Goal: Task Accomplishment & Management: Manage account settings

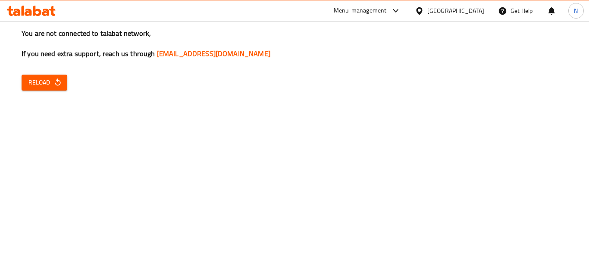
drag, startPoint x: 50, startPoint y: 88, endPoint x: 83, endPoint y: 71, distance: 36.9
click at [50, 88] on button "Reload" at bounding box center [45, 83] width 46 height 16
click at [40, 88] on span "Reload" at bounding box center [44, 82] width 32 height 11
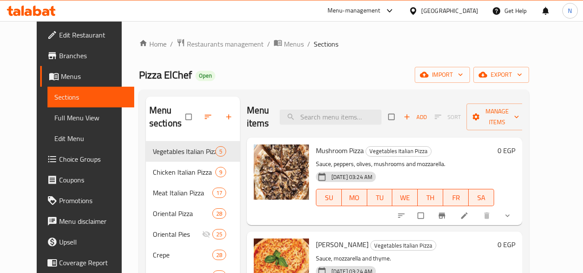
click at [470, 19] on div "[GEOGRAPHIC_DATA]" at bounding box center [443, 10] width 83 height 21
click at [470, 11] on div "[GEOGRAPHIC_DATA]" at bounding box center [449, 10] width 57 height 9
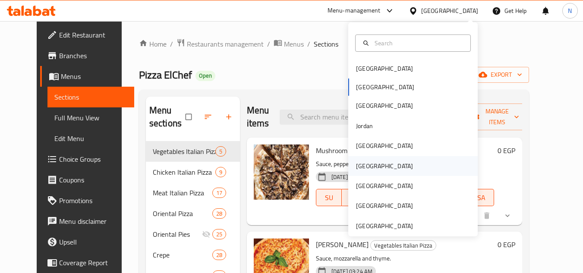
click at [366, 169] on div "Oman" at bounding box center [384, 166] width 71 height 20
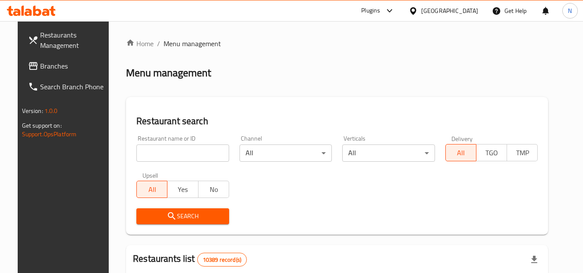
click at [63, 70] on span "Branches" at bounding box center [74, 66] width 68 height 10
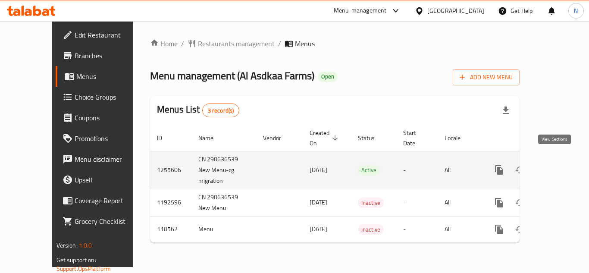
click at [557, 165] on icon "enhanced table" at bounding box center [562, 170] width 10 height 10
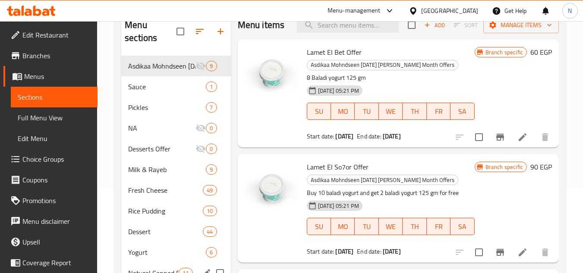
scroll to position [173, 0]
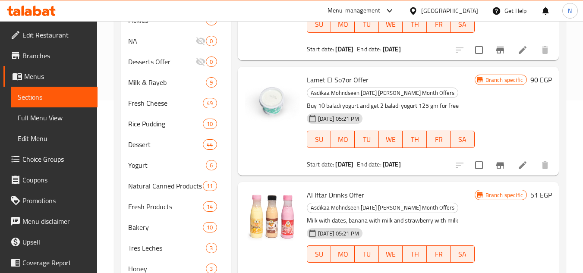
click at [41, 120] on span "Full Menu View" at bounding box center [54, 118] width 73 height 10
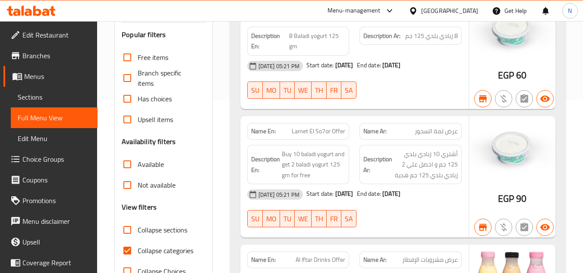
click at [124, 249] on input "Collapse categories" at bounding box center [127, 250] width 21 height 21
checkbox input "false"
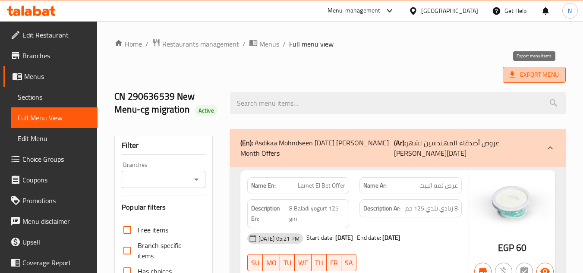
click at [532, 74] on span "Export Menu" at bounding box center [534, 74] width 49 height 11
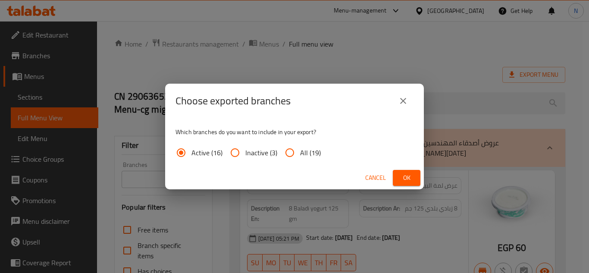
drag, startPoint x: 318, startPoint y: 156, endPoint x: 338, endPoint y: 157, distance: 19.5
click at [318, 156] on span "All (19)" at bounding box center [310, 153] width 21 height 10
click at [300, 156] on input "All (19)" at bounding box center [290, 152] width 21 height 21
radio input "true"
click at [408, 182] on span "Ok" at bounding box center [407, 178] width 14 height 11
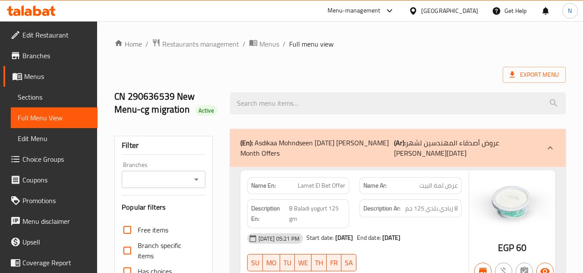
click at [352, 151] on p "(En): Asdikaa Mohndseen Ramadan Al Kheir Month Offers" at bounding box center [317, 148] width 154 height 21
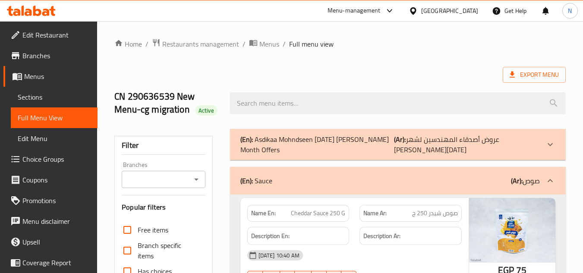
scroll to position [86, 0]
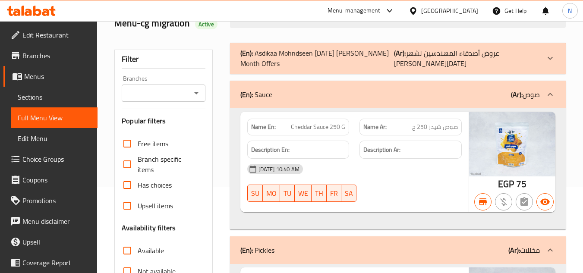
click at [366, 98] on div "(En): Sauce (Ar): صوص" at bounding box center [389, 94] width 299 height 10
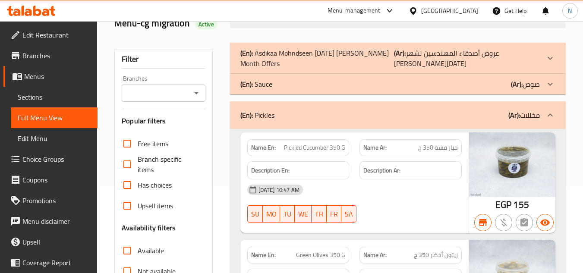
click at [340, 110] on div "(En): Pickles (Ar): مخللات" at bounding box center [389, 115] width 299 height 10
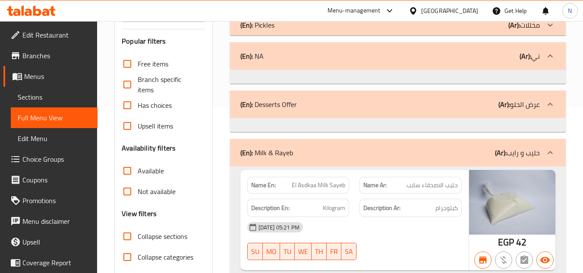
scroll to position [173, 0]
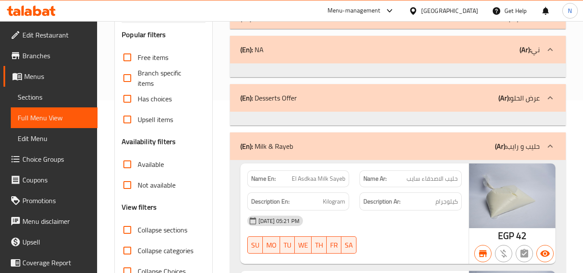
click at [45, 82] on link "Menus" at bounding box center [50, 76] width 94 height 21
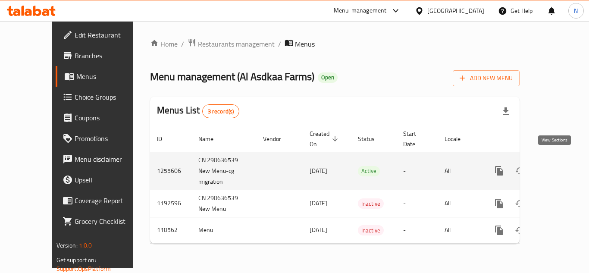
click at [557, 166] on icon "enhanced table" at bounding box center [562, 171] width 10 height 10
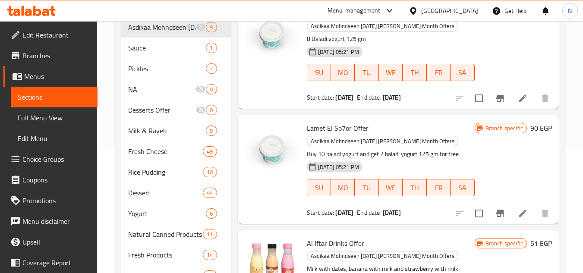
scroll to position [32, 0]
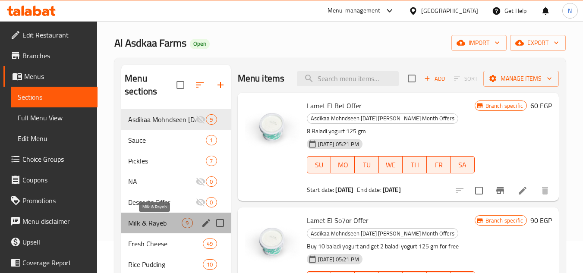
click at [148, 226] on span "Milk & Rayeb" at bounding box center [155, 223] width 54 height 10
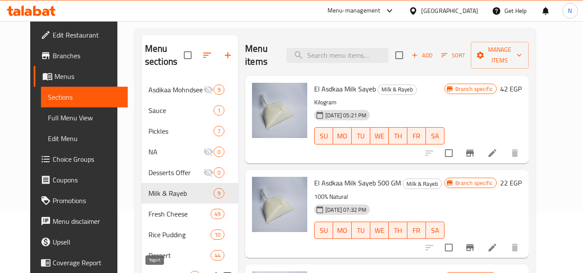
scroll to position [161, 0]
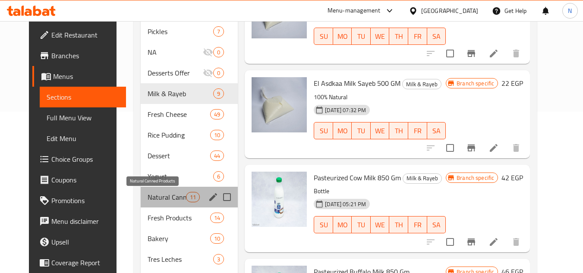
click at [156, 197] on span "Natural Canned Products" at bounding box center [167, 197] width 38 height 10
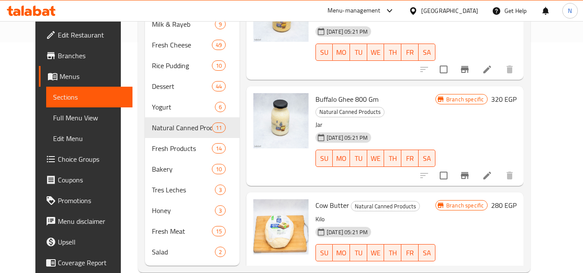
scroll to position [248, 0]
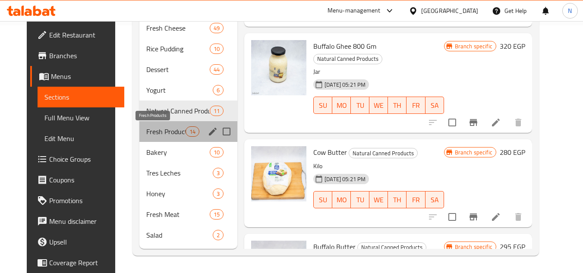
click at [159, 136] on span "Fresh Products" at bounding box center [165, 131] width 39 height 10
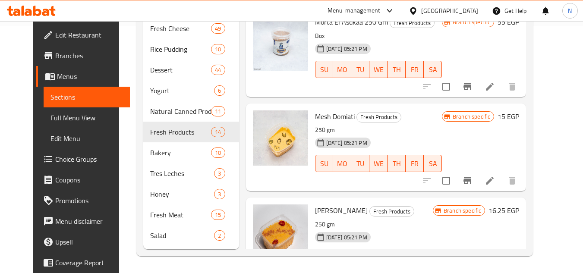
scroll to position [248, 0]
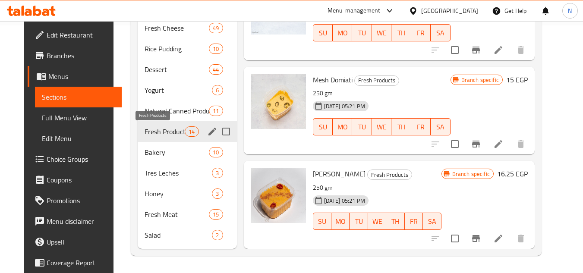
click at [159, 132] on span "Fresh Products" at bounding box center [165, 131] width 41 height 10
click at [155, 151] on span "Bakery" at bounding box center [165, 152] width 41 height 10
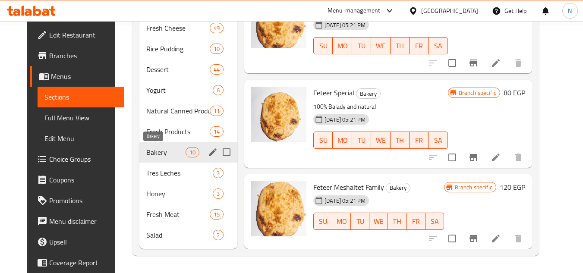
scroll to position [487, 0]
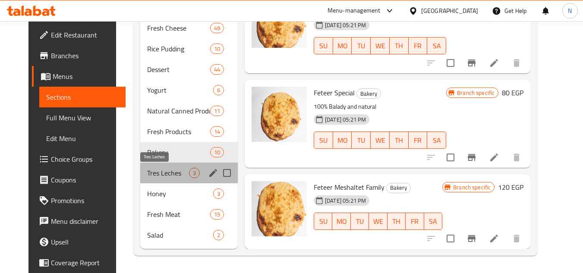
click at [147, 171] on span "Tres Leches" at bounding box center [168, 173] width 42 height 10
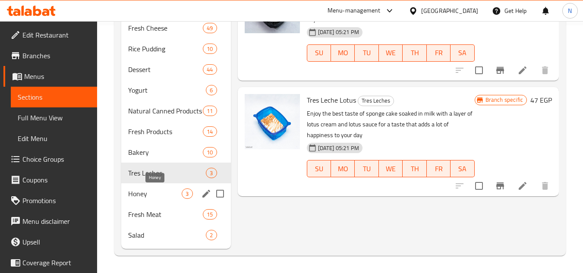
click at [150, 189] on span "Honey" at bounding box center [155, 194] width 54 height 10
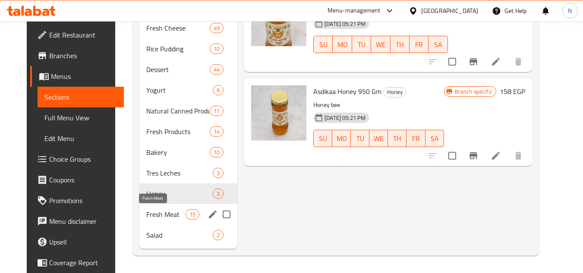
click at [166, 214] on span "Fresh Meat" at bounding box center [165, 214] width 39 height 10
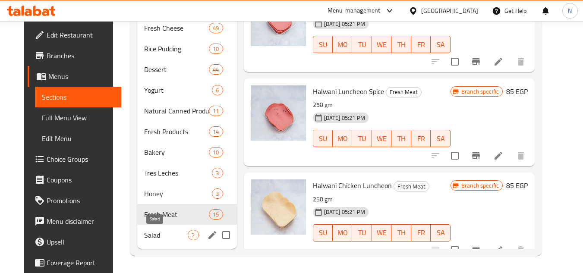
click at [161, 237] on span "Salad" at bounding box center [166, 235] width 44 height 10
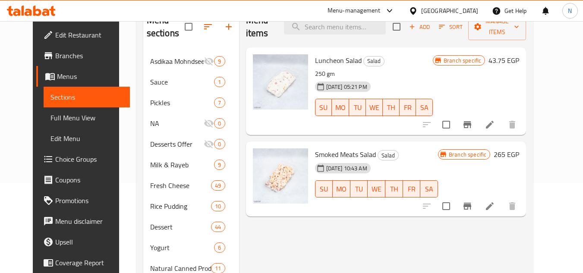
scroll to position [75, 0]
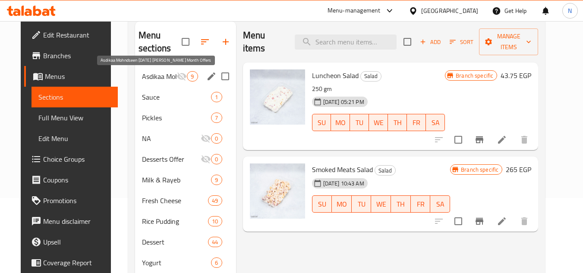
click at [153, 74] on span "Asdikaa Mohndseen Ramadan Al Kheir Month Offers" at bounding box center [159, 76] width 35 height 10
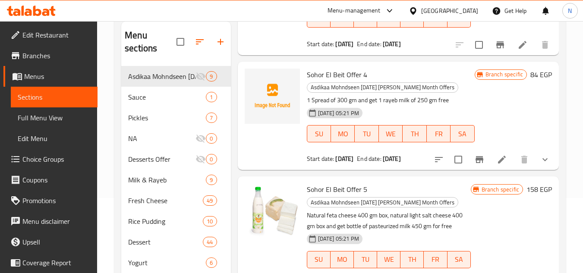
scroll to position [712, 0]
click at [140, 160] on span "Desserts Offer" at bounding box center [149, 159] width 43 height 10
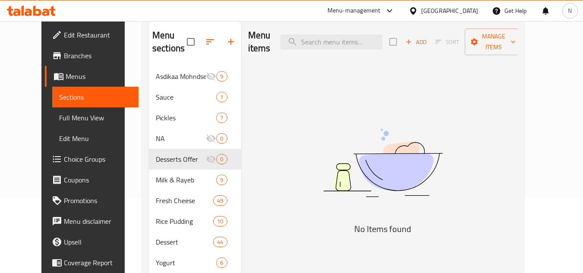
click at [59, 118] on span "Full Menu View" at bounding box center [95, 118] width 73 height 10
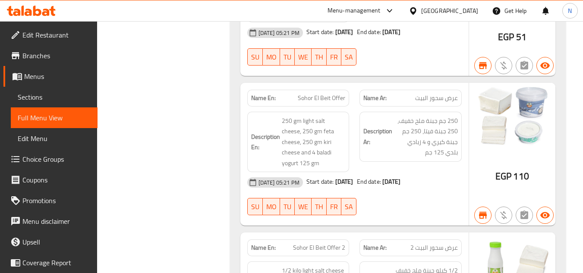
scroll to position [10361, 0]
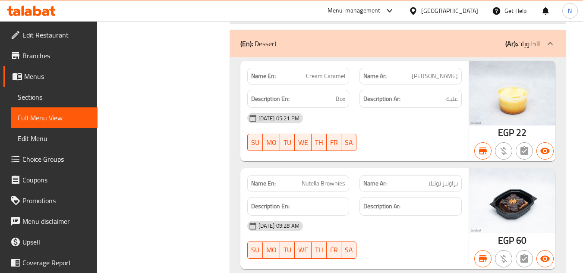
click at [321, 179] on span "Nutella Brownies" at bounding box center [324, 183] width 44 height 9
copy span "Nutella Brownies"
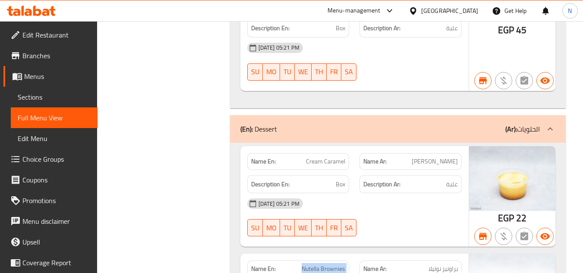
scroll to position [10275, 0]
click at [41, 94] on span "Sections" at bounding box center [54, 97] width 73 height 10
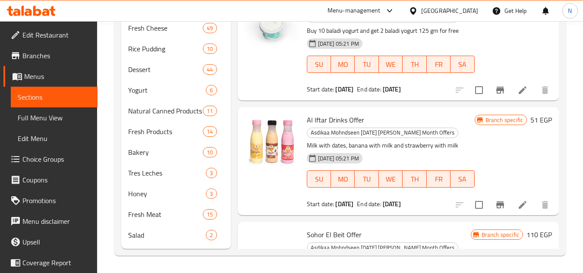
scroll to position [123, 0]
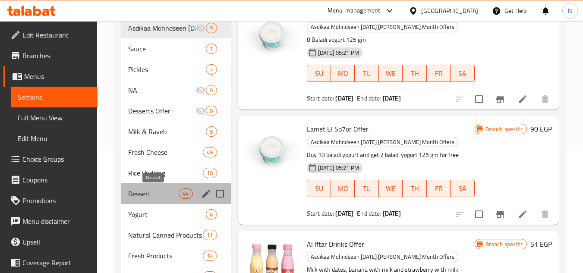
click at [149, 194] on span "Dessert" at bounding box center [153, 194] width 50 height 10
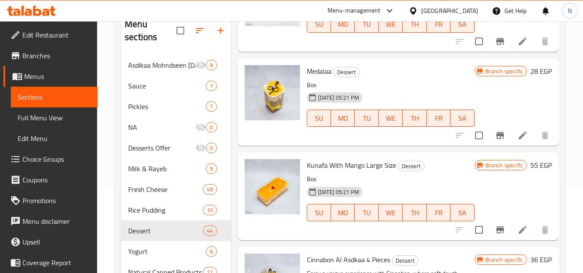
scroll to position [1437, 0]
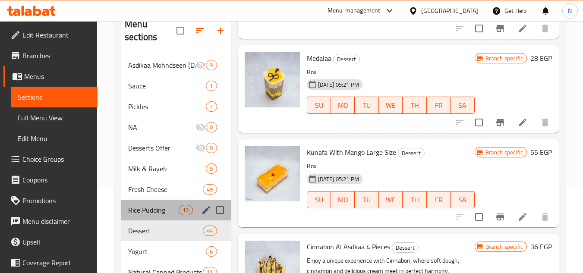
click at [155, 216] on div "Rice Pudding 10" at bounding box center [175, 210] width 109 height 21
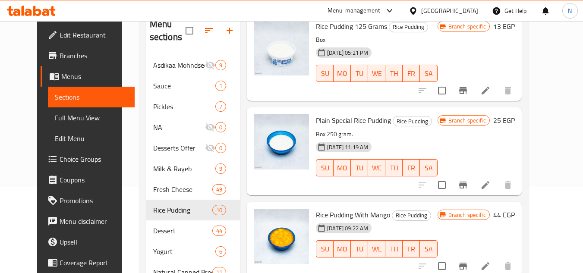
scroll to position [129, 0]
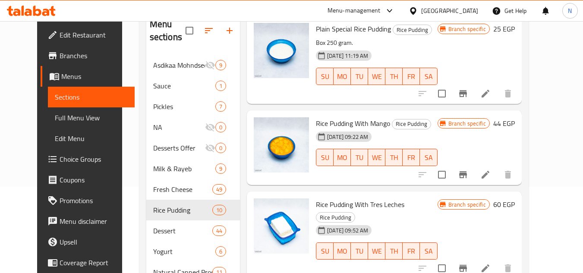
click at [546, 124] on div "Home / Restaurants management / Menus / Sections Al Asdkaa Farms Open import ex…" at bounding box center [334, 185] width 424 height 500
drag, startPoint x: 113, startPoint y: 77, endPoint x: 209, endPoint y: 57, distance: 98.0
click at [122, 77] on div "Home / Restaurants management / Menus / Sections Al Asdkaa Farms Open import ex…" at bounding box center [334, 185] width 424 height 500
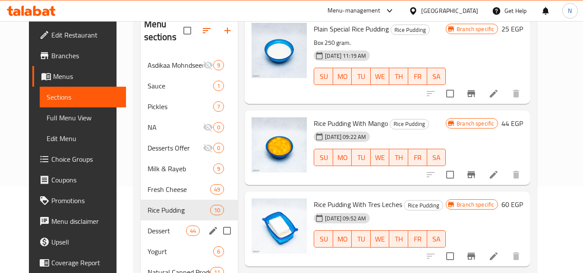
click at [154, 231] on span "Dessert" at bounding box center [167, 231] width 38 height 10
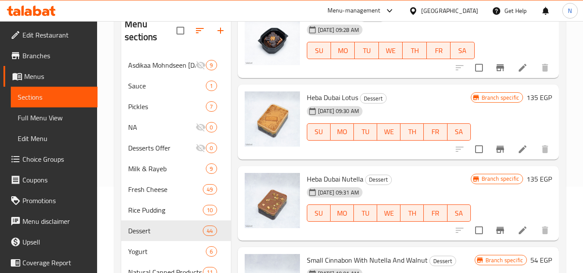
scroll to position [86, 0]
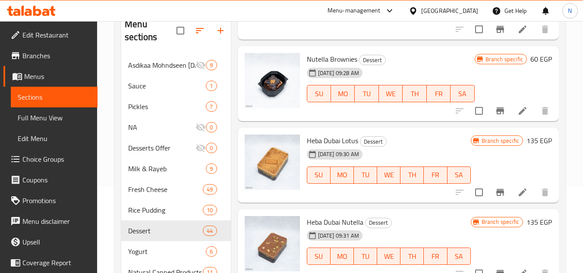
drag, startPoint x: 113, startPoint y: 83, endPoint x: 223, endPoint y: 32, distance: 121.4
click at [113, 83] on div "Home / Restaurants management / Menus / Sections Al Asdkaa Farms Open import ex…" at bounding box center [340, 185] width 486 height 500
click at [117, 99] on div "Menu sections Asdikaa Mohndseen Ramadan Al Kheir Month Offers 9 Sauce 1 Pickles…" at bounding box center [339, 210] width 451 height 414
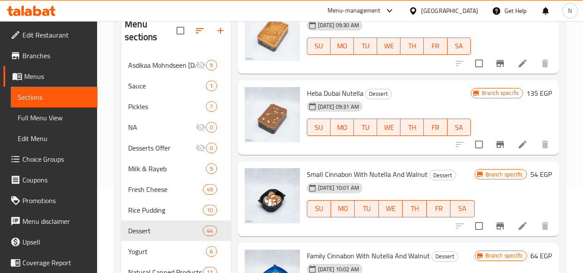
scroll to position [216, 0]
drag, startPoint x: 107, startPoint y: 51, endPoint x: 287, endPoint y: 22, distance: 182.3
click at [107, 51] on div "Home / Restaurants management / Menus / Sections Al Asdkaa Farms Open import ex…" at bounding box center [340, 185] width 486 height 500
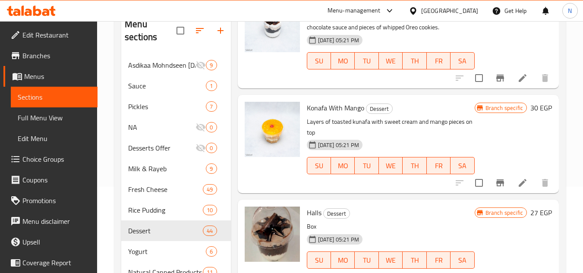
scroll to position [2894, 0]
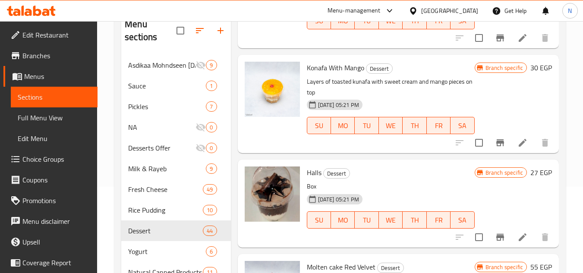
click at [562, 88] on div "Menu sections Asdikaa Mohndseen Ramadan Al Kheir Month Offers 9 Sauce 1 Pickles…" at bounding box center [339, 210] width 451 height 414
click at [148, 207] on span "Rice Pudding" at bounding box center [153, 210] width 50 height 10
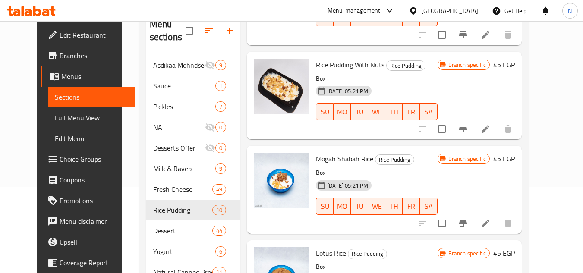
scroll to position [124, 0]
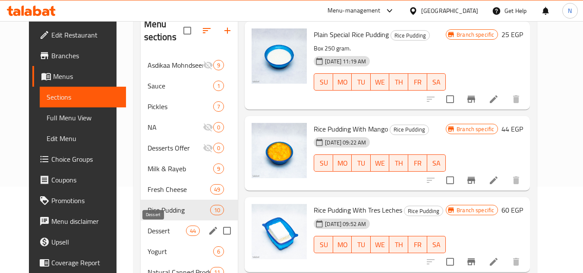
drag, startPoint x: 141, startPoint y: 227, endPoint x: 288, endPoint y: 183, distance: 153.7
click at [148, 228] on span "Dessert" at bounding box center [167, 231] width 38 height 10
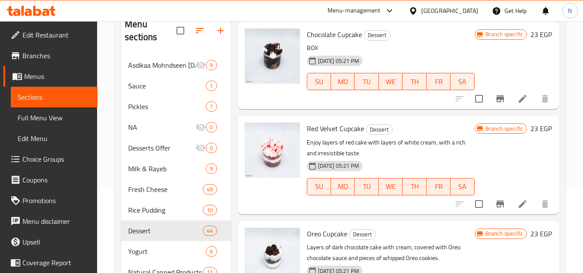
scroll to position [2632, 0]
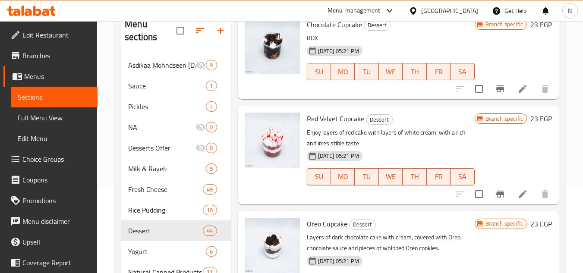
drag, startPoint x: 115, startPoint y: 118, endPoint x: 230, endPoint y: 60, distance: 128.1
click at [115, 118] on div "Menu sections Asdikaa Mohndseen Ramadan Al Kheir Month Offers 9 Sauce 1 Pickles…" at bounding box center [339, 210] width 451 height 414
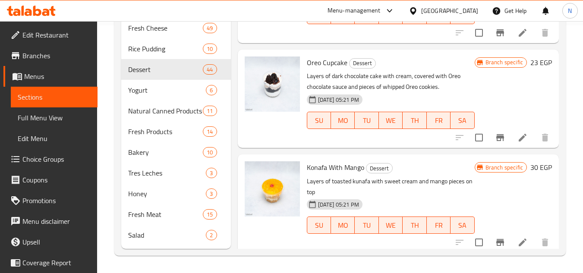
click at [116, 112] on div "Menu sections Asdikaa Mohndseen Ramadan Al Kheir Month Offers 9 Sauce 1 Pickles…" at bounding box center [339, 49] width 451 height 414
click at [157, 54] on span "Rice Pudding" at bounding box center [153, 49] width 50 height 10
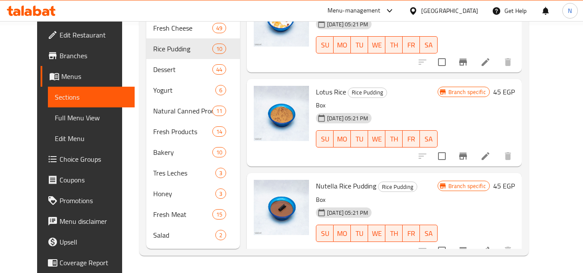
scroll to position [124, 0]
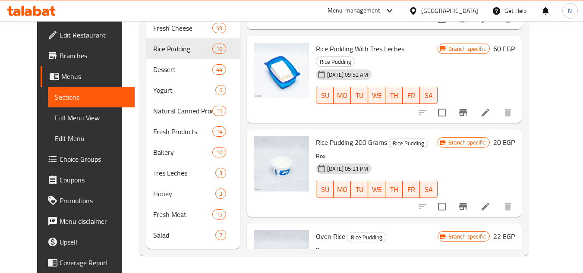
click at [122, 154] on div "Home / Restaurants management / Menus / Sections Al Asdkaa Farms Open import ex…" at bounding box center [334, 23] width 424 height 500
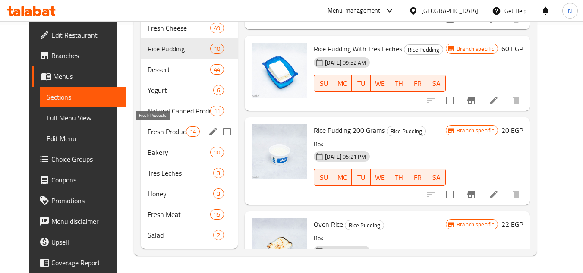
click at [155, 132] on span "Fresh Products" at bounding box center [167, 131] width 38 height 10
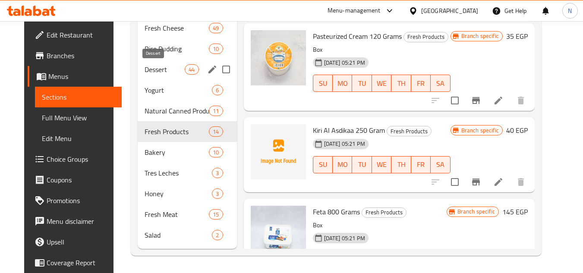
click at [145, 71] on span "Dessert" at bounding box center [165, 69] width 41 height 10
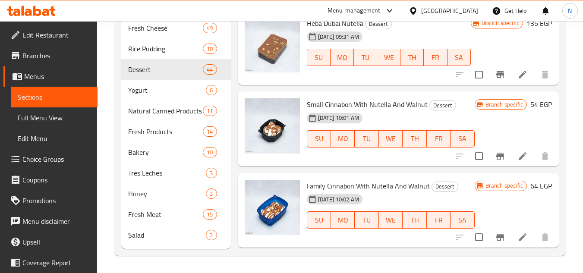
scroll to position [544, 0]
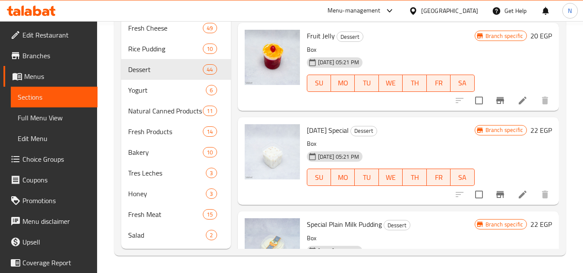
drag, startPoint x: 117, startPoint y: 91, endPoint x: 240, endPoint y: 11, distance: 146.9
click at [117, 91] on div "Menu sections Asdikaa Mohndseen Ramadan Al Kheir Month Offers 9 Sauce 1 Pickles…" at bounding box center [339, 49] width 451 height 414
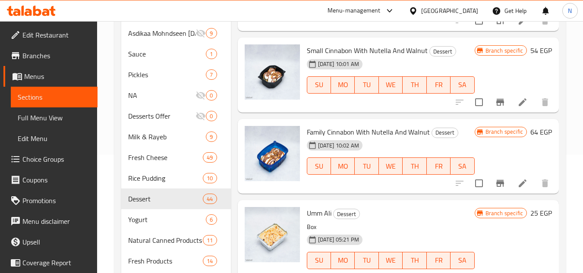
scroll to position [302, 0]
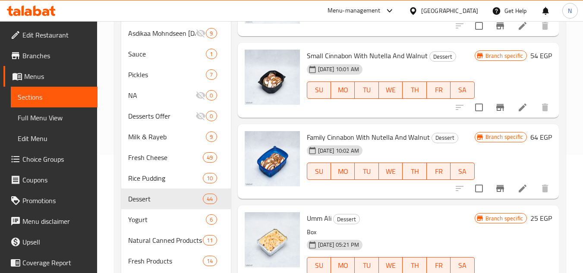
drag, startPoint x: 107, startPoint y: 66, endPoint x: 174, endPoint y: 42, distance: 71.3
click at [107, 67] on div "Home / Restaurants management / Menus / Sections Al Asdkaa Farms Open import ex…" at bounding box center [340, 153] width 486 height 500
click at [116, 94] on div "Menu sections Asdikaa Mohndseen Ramadan Al Kheir Month Offers 9 Sauce 1 Pickles…" at bounding box center [339, 179] width 451 height 414
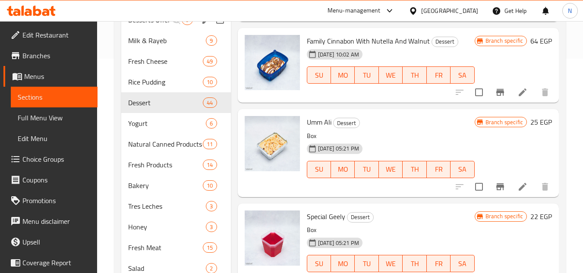
scroll to position [248, 0]
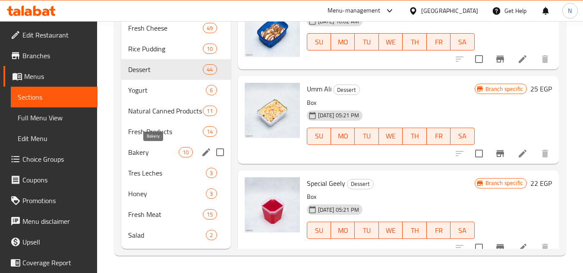
click at [158, 157] on span "Bakery" at bounding box center [153, 152] width 50 height 10
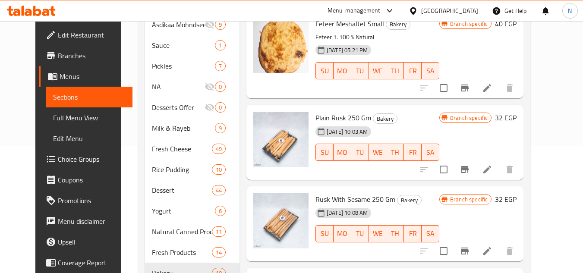
scroll to position [109, 0]
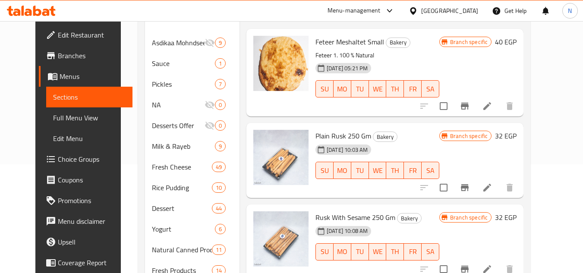
drag, startPoint x: 106, startPoint y: 110, endPoint x: 164, endPoint y: 77, distance: 67.2
click at [121, 110] on div "Home / Restaurants management / Menus / Sections Al Asdkaa Farms Open import ex…" at bounding box center [334, 162] width 427 height 500
drag, startPoint x: 102, startPoint y: 68, endPoint x: 249, endPoint y: 37, distance: 150.7
click at [121, 68] on div "Home / Restaurants management / Menus / Sections Al Asdkaa Farms Open import ex…" at bounding box center [334, 162] width 427 height 500
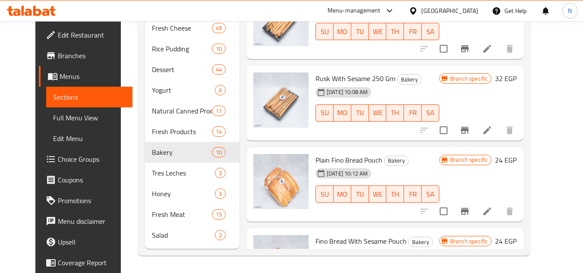
click at [121, 86] on div "Home / Restaurants management / Menus / Sections Al Asdkaa Farms Open import ex…" at bounding box center [334, 23] width 427 height 500
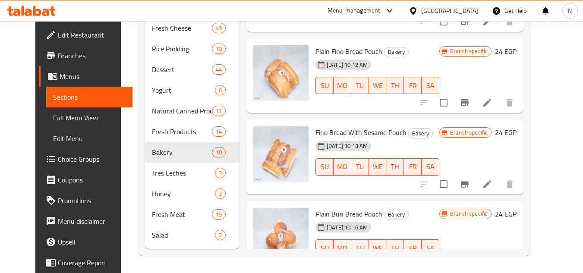
scroll to position [129, 0]
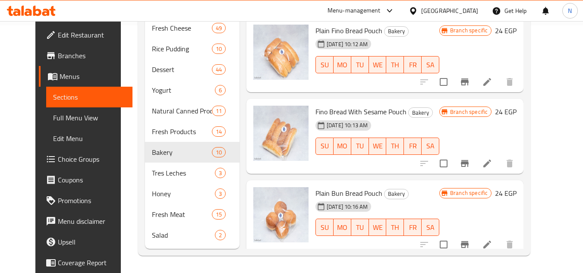
click at [121, 144] on div "Home / Restaurants management / Menus / Sections Al Asdkaa Farms Open import ex…" at bounding box center [334, 23] width 427 height 500
drag, startPoint x: 109, startPoint y: 48, endPoint x: 275, endPoint y: 13, distance: 169.9
click at [121, 49] on div "Home / Restaurants management / Menus / Sections Al Asdkaa Farms Open import ex…" at bounding box center [334, 23] width 427 height 500
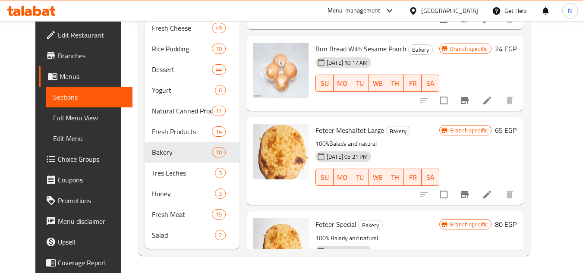
click at [121, 131] on div "Home / Restaurants management / Menus / Sections Al Asdkaa Farms Open import ex…" at bounding box center [334, 23] width 427 height 500
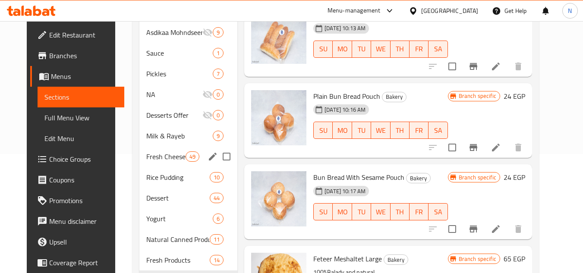
scroll to position [118, 0]
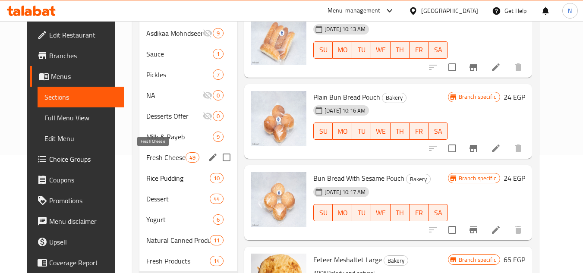
click at [158, 157] on span "Fresh Cheese" at bounding box center [165, 157] width 39 height 10
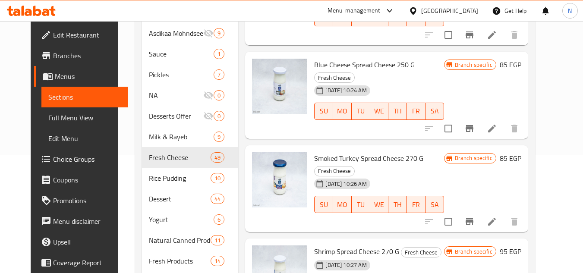
scroll to position [882, 0]
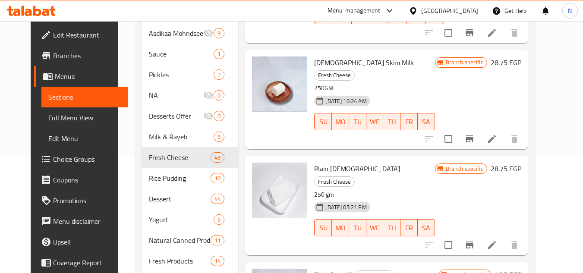
click at [535, 131] on div "Menu sections Asdikaa Mohndseen Ramadan Al Kheir Month Offers 9 Sauce 1 Pickles…" at bounding box center [335, 179] width 400 height 414
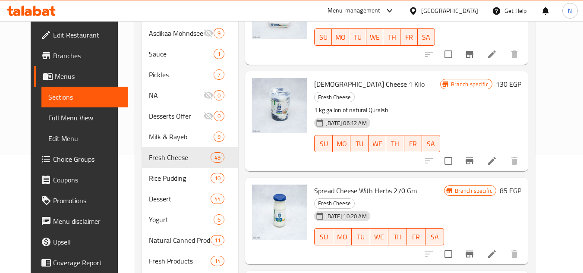
click at [118, 86] on div "Home / Restaurants management / Menus / Sections Al Asdkaa Farms Open import ex…" at bounding box center [335, 153] width 435 height 500
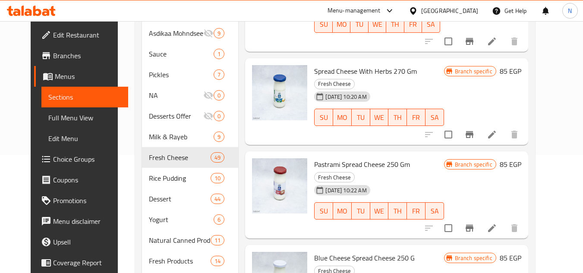
scroll to position [172, 0]
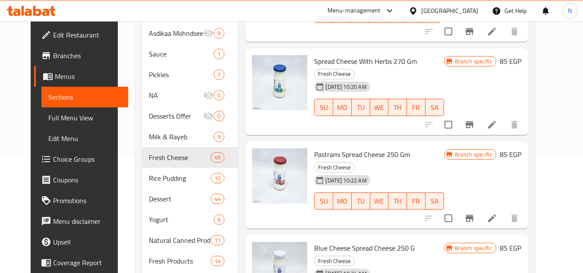
drag, startPoint x: 113, startPoint y: 135, endPoint x: 273, endPoint y: 34, distance: 189.2
click at [118, 132] on div "Home / Restaurants management / Menus / Sections Al Asdkaa Farms Open import ex…" at bounding box center [335, 153] width 435 height 500
drag, startPoint x: 109, startPoint y: 144, endPoint x: 286, endPoint y: 37, distance: 207.2
click at [118, 144] on div "Home / Restaurants management / Menus / Sections Al Asdkaa Farms Open import ex…" at bounding box center [335, 153] width 435 height 500
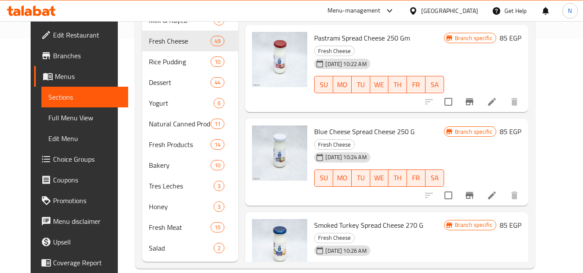
scroll to position [185, 0]
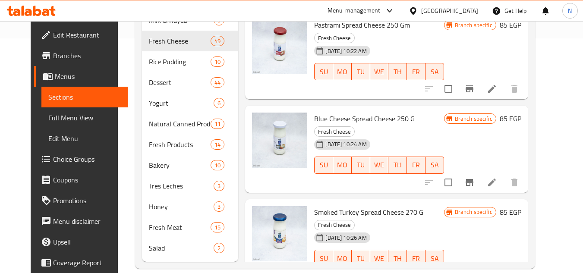
click at [118, 118] on div "Home / Restaurants management / Menus / Sections Al Asdkaa Farms Open import ex…" at bounding box center [335, 36] width 435 height 500
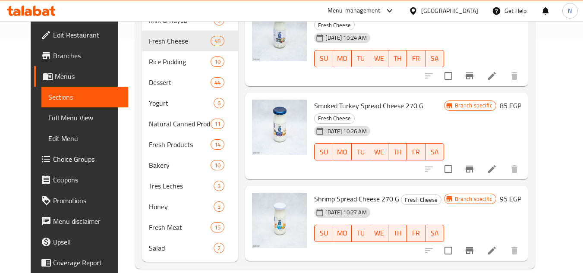
scroll to position [357, 0]
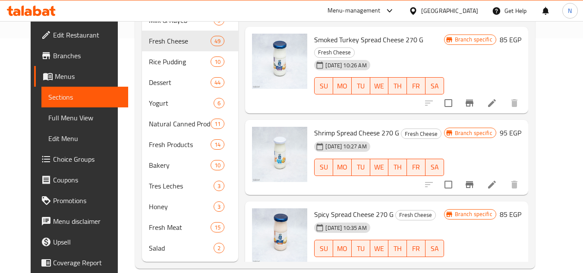
click at [135, 99] on div "Menu sections Asdikaa Mohndseen Ramadan Al Kheir Month Offers 9 Sauce 1 Pickles…" at bounding box center [335, 62] width 400 height 414
click at [118, 100] on div "Home / Restaurants management / Menus / Sections Al Asdkaa Farms Open import ex…" at bounding box center [335, 36] width 435 height 500
click at [118, 81] on div "Home / Restaurants management / Menus / Sections Al Asdkaa Farms Open import ex…" at bounding box center [335, 36] width 435 height 500
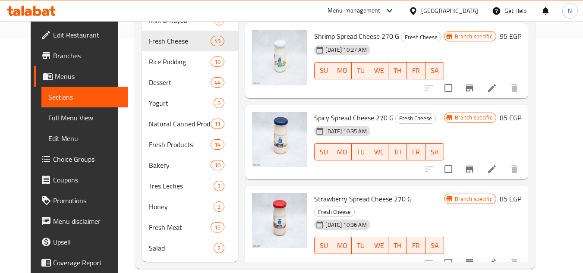
scroll to position [487, 0]
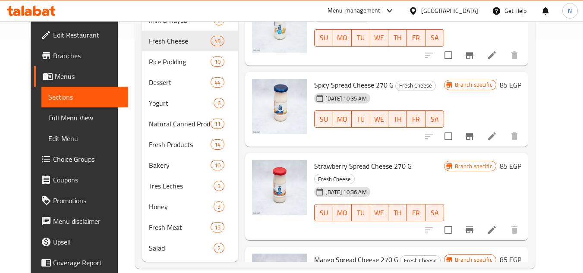
click at [135, 62] on div "Menu sections Asdikaa Mohndseen Ramadan Al Kheir Month Offers 9 Sauce 1 Pickles…" at bounding box center [335, 62] width 400 height 414
drag, startPoint x: 111, startPoint y: 75, endPoint x: 227, endPoint y: 38, distance: 121.2
click at [118, 75] on div "Home / Restaurants management / Menus / Sections Al Asdkaa Farms Open import ex…" at bounding box center [335, 36] width 435 height 500
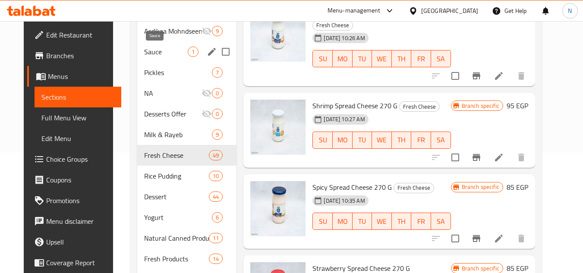
scroll to position [105, 0]
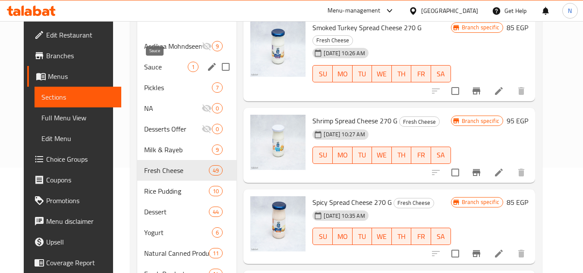
click at [144, 66] on span "Sauce" at bounding box center [166, 67] width 44 height 10
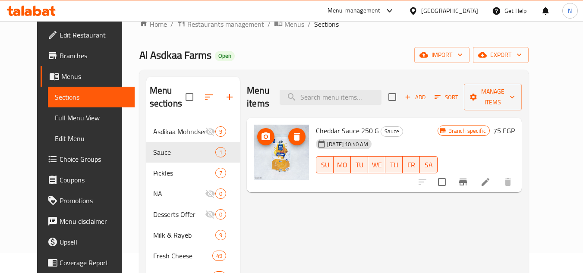
scroll to position [19, 0]
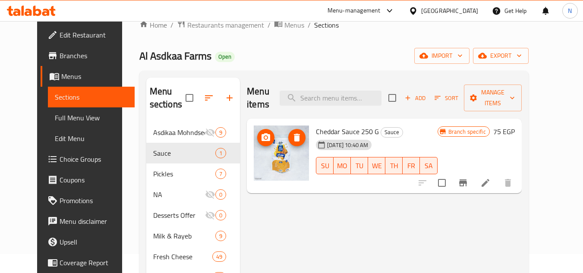
click at [122, 125] on div "Home / Restaurants management / Menus / Sections Al Asdkaa Farms Open import ex…" at bounding box center [334, 252] width 424 height 500
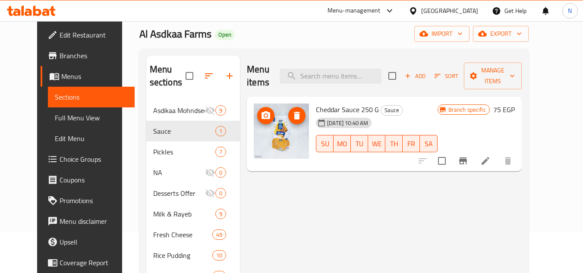
scroll to position [62, 0]
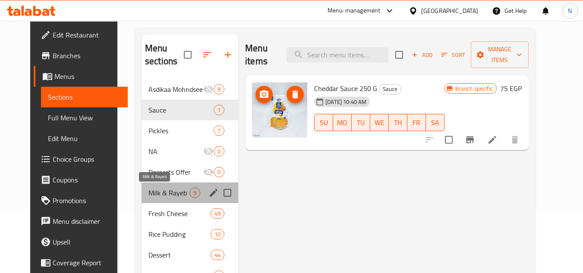
click at [166, 190] on span "Milk & Rayeb" at bounding box center [168, 193] width 41 height 10
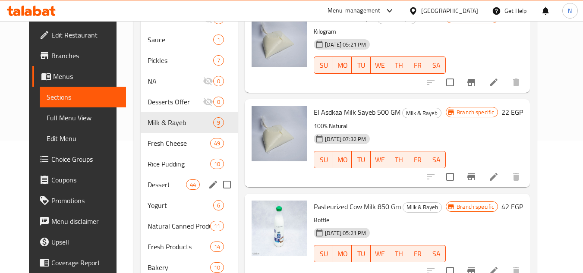
scroll to position [148, 0]
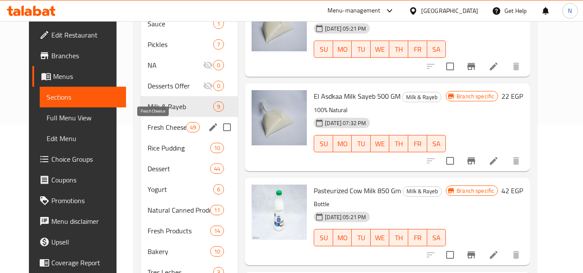
click at [149, 126] on span "Fresh Cheese" at bounding box center [167, 127] width 38 height 10
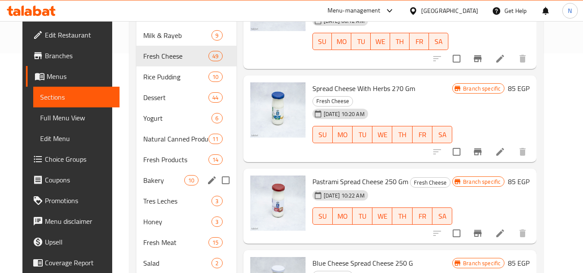
scroll to position [235, 0]
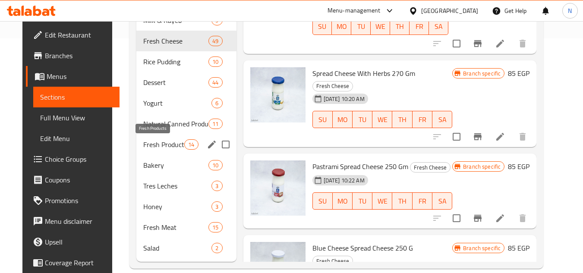
click at [161, 142] on span "Fresh Products" at bounding box center [163, 144] width 41 height 10
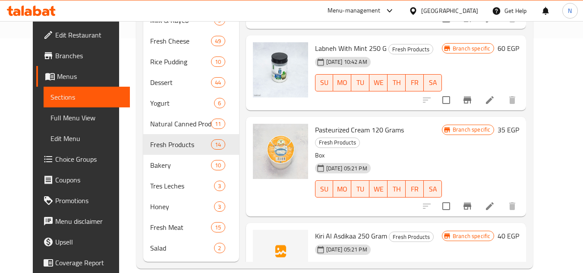
scroll to position [65, 0]
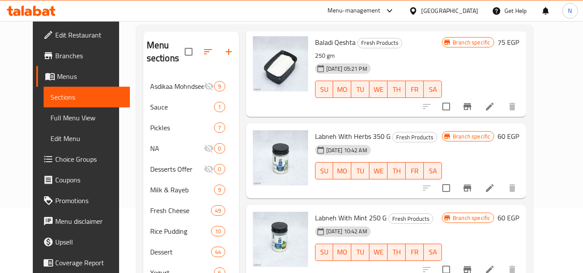
click at [136, 104] on div "Menu sections Asdikaa Mohndseen Ramadan Al Kheir Month Offers 9 Sauce 1 Pickles…" at bounding box center [334, 232] width 397 height 414
click at [119, 123] on div "Home / Restaurants management / Menus / Sections Al Asdkaa Farms Open import ex…" at bounding box center [335, 206] width 432 height 500
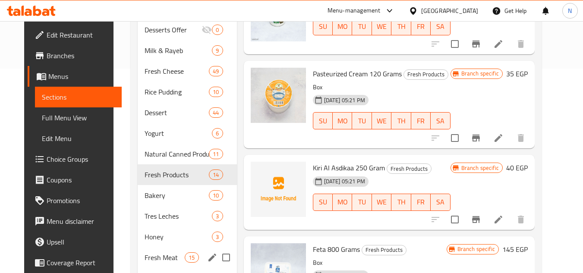
scroll to position [248, 0]
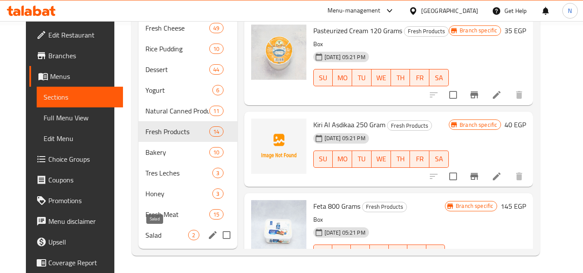
click at [145, 236] on span "Salad" at bounding box center [166, 235] width 43 height 10
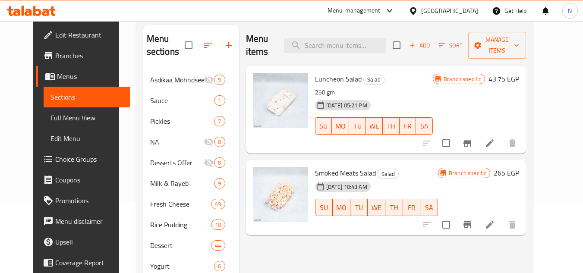
scroll to position [52, 0]
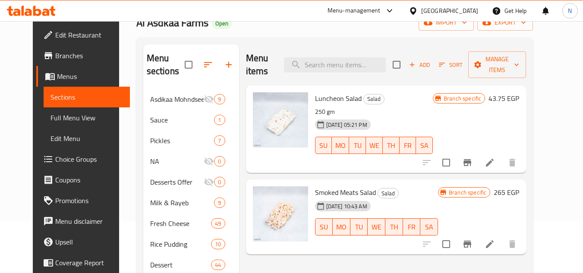
click at [119, 143] on div "Home / Restaurants management / Menus / Sections Al Asdkaa Farms Open import ex…" at bounding box center [335, 219] width 432 height 500
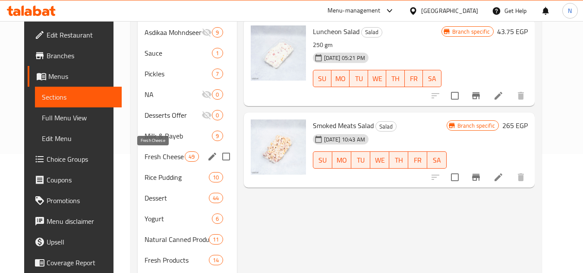
scroll to position [118, 0]
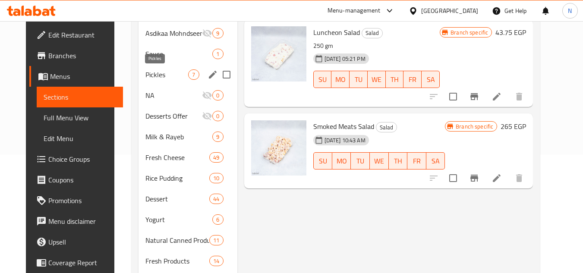
click at [145, 71] on span "Pickles" at bounding box center [166, 74] width 43 height 10
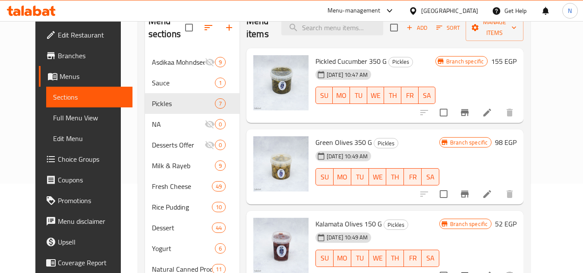
scroll to position [75, 0]
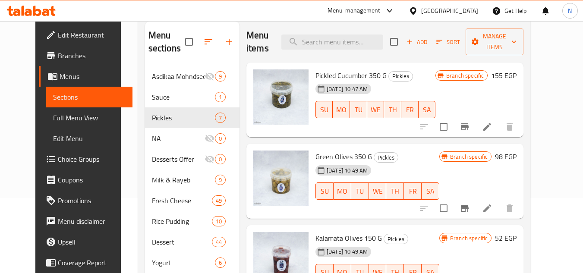
click at [121, 73] on div "Home / Restaurants management / Menus / Sections Al Asdkaa Farms Open import ex…" at bounding box center [334, 196] width 427 height 500
drag, startPoint x: 106, startPoint y: 91, endPoint x: 114, endPoint y: 86, distance: 9.6
click at [121, 91] on div "Home / Restaurants management / Menus / Sections Al Asdkaa Farms Open import ex…" at bounding box center [334, 196] width 427 height 500
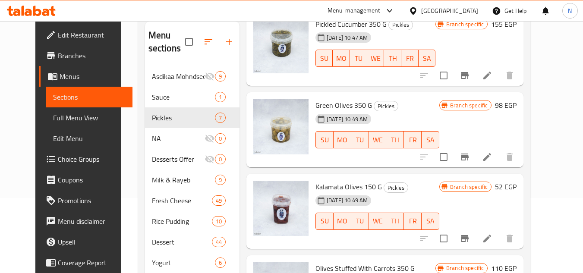
scroll to position [129, 0]
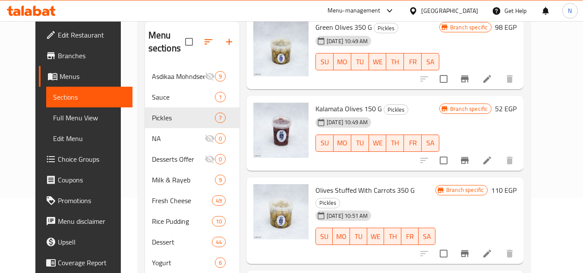
drag, startPoint x: 104, startPoint y: 69, endPoint x: 110, endPoint y: 66, distance: 7.0
click at [121, 69] on div "Home / Restaurants management / Menus / Sections Al Asdkaa Farms Open import ex…" at bounding box center [334, 196] width 427 height 500
drag, startPoint x: 112, startPoint y: 102, endPoint x: 273, endPoint y: 68, distance: 164.4
click at [121, 102] on div "Home / Restaurants management / Menus / Sections Al Asdkaa Farms Open import ex…" at bounding box center [334, 196] width 427 height 500
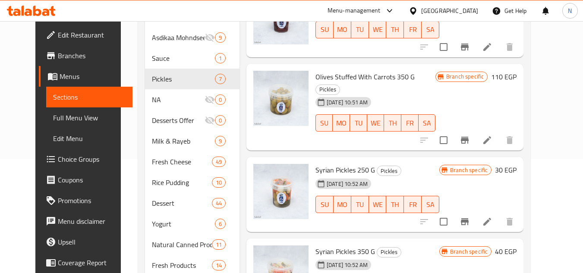
scroll to position [118, 0]
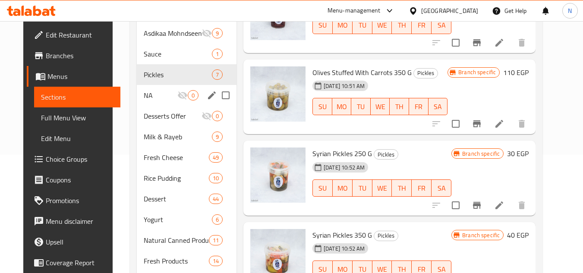
click at [137, 93] on div "NA 0" at bounding box center [187, 95] width 100 height 21
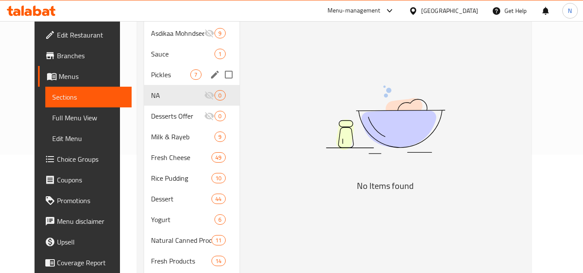
click at [155, 70] on span "Pickles" at bounding box center [170, 74] width 39 height 10
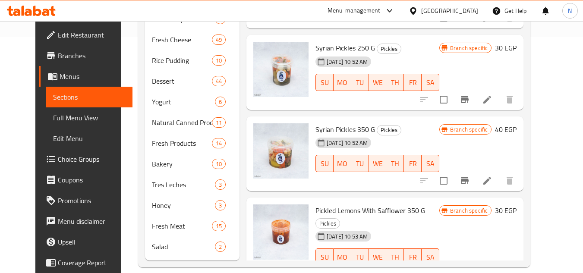
scroll to position [248, 0]
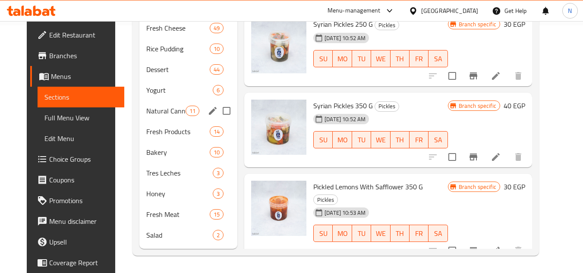
click at [149, 107] on span "Natural Canned Products" at bounding box center [165, 111] width 39 height 10
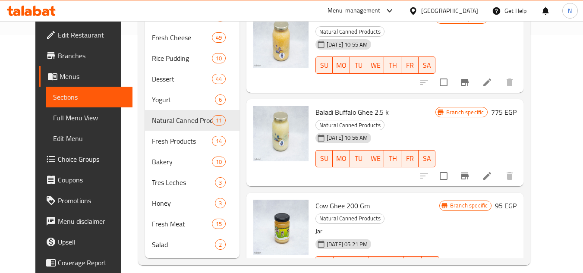
scroll to position [109, 0]
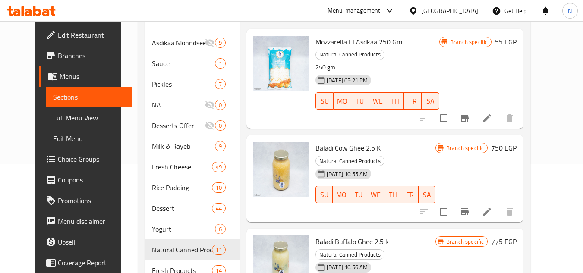
drag, startPoint x: 113, startPoint y: 83, endPoint x: 246, endPoint y: 47, distance: 136.9
click at [121, 83] on div "Home / Restaurants management / Menus / Sections Al Asdkaa Farms Open import ex…" at bounding box center [334, 162] width 427 height 500
click at [53, 120] on span "Full Menu View" at bounding box center [89, 118] width 73 height 10
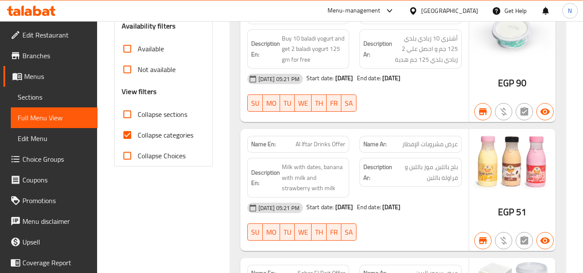
scroll to position [325, 0]
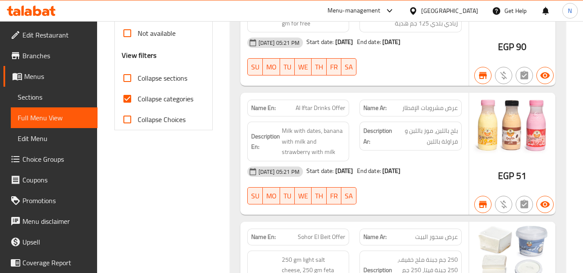
click at [124, 101] on input "Collapse categories" at bounding box center [127, 98] width 21 height 21
checkbox input "false"
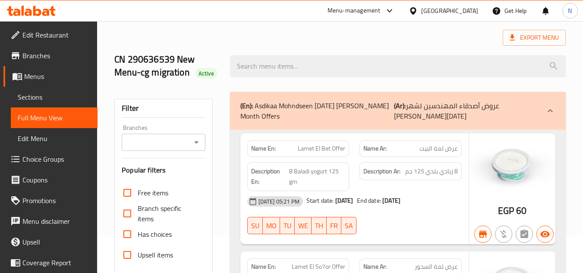
scroll to position [22, 0]
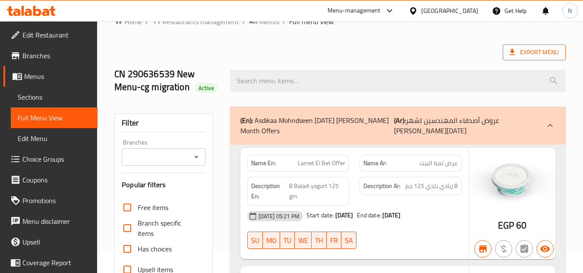
click at [527, 51] on span "Export Menu" at bounding box center [534, 52] width 49 height 11
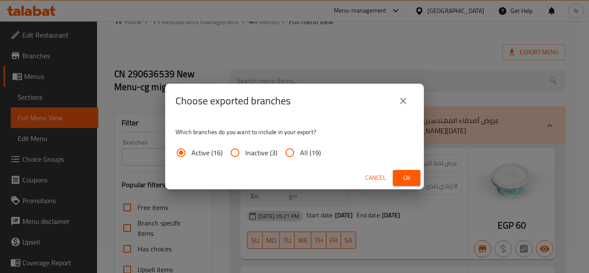
click at [302, 153] on span "All (19)" at bounding box center [310, 153] width 21 height 10
click at [300, 153] on input "All (19)" at bounding box center [290, 152] width 21 height 21
radio input "true"
click at [415, 181] on button "Ok" at bounding box center [407, 178] width 28 height 16
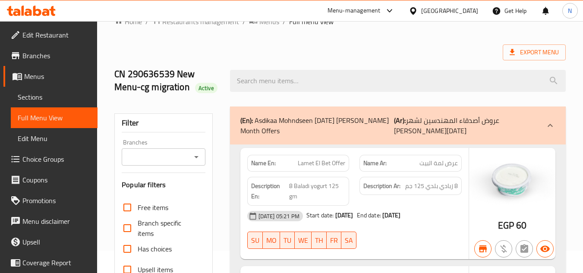
drag, startPoint x: 35, startPoint y: 53, endPoint x: 88, endPoint y: 49, distance: 53.2
click at [35, 53] on span "Branches" at bounding box center [56, 55] width 68 height 10
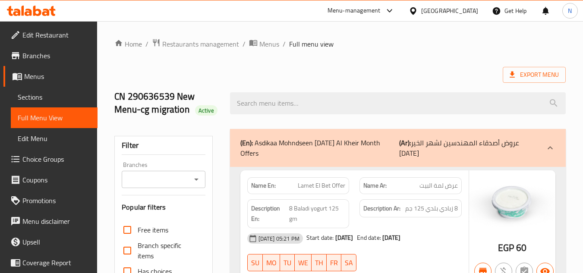
click at [31, 101] on span "Sections" at bounding box center [54, 97] width 73 height 10
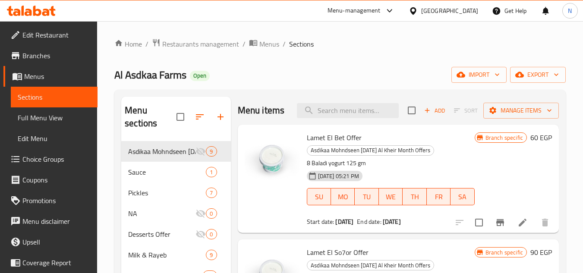
click at [52, 119] on span "Full Menu View" at bounding box center [54, 118] width 73 height 10
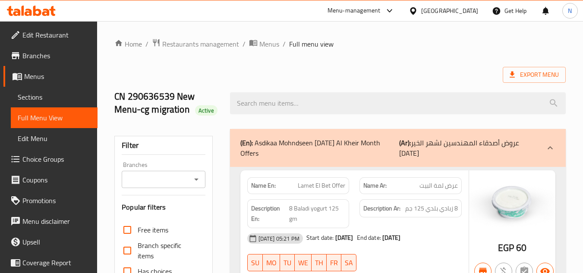
click at [35, 34] on span "Edit Restaurant" at bounding box center [56, 35] width 68 height 10
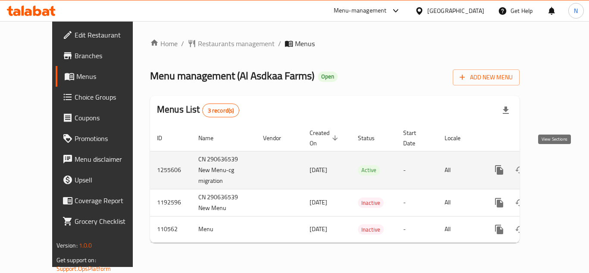
click at [557, 165] on icon "enhanced table" at bounding box center [562, 170] width 10 height 10
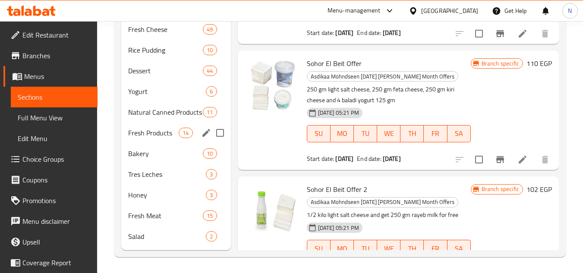
scroll to position [248, 0]
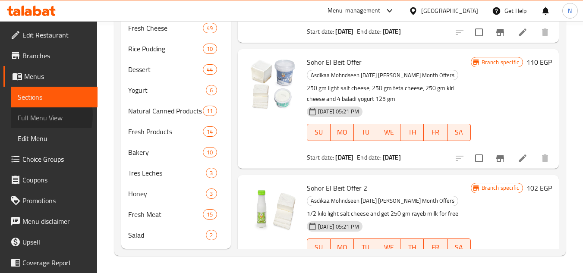
click at [30, 115] on span "Full Menu View" at bounding box center [54, 118] width 73 height 10
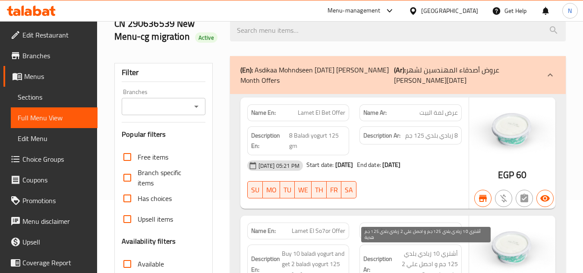
scroll to position [32, 0]
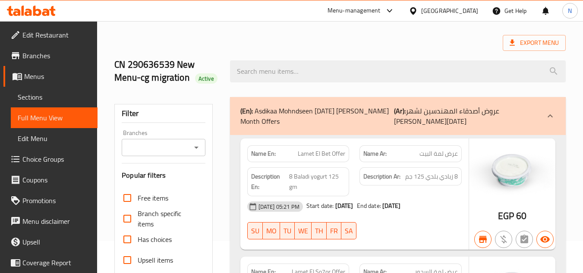
click at [430, 60] on div at bounding box center [398, 71] width 346 height 32
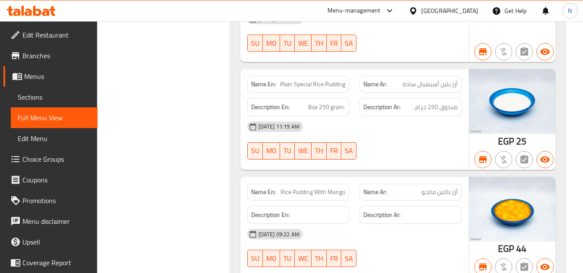
scroll to position [9321, 0]
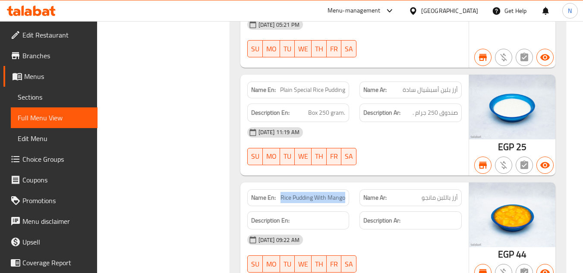
drag, startPoint x: 281, startPoint y: 149, endPoint x: 353, endPoint y: 149, distance: 72.9
click at [353, 184] on div "Name En: Rice Pudding With Mango" at bounding box center [298, 197] width 113 height 27
copy span "Rice Pudding With Mango"
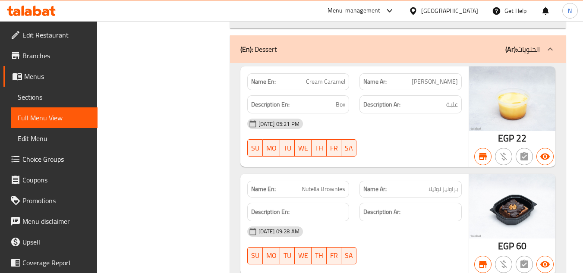
scroll to position [10357, 0]
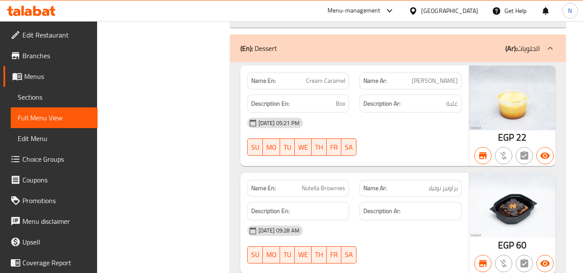
click at [333, 184] on span "Nutella Brownies" at bounding box center [324, 188] width 44 height 9
copy span "Nutella Brownies"
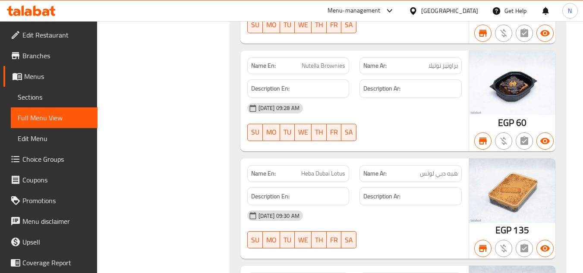
scroll to position [10486, 0]
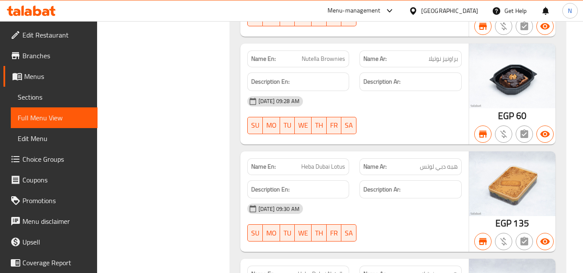
click at [312, 162] on span "Heba Dubai Lotus" at bounding box center [323, 166] width 44 height 9
copy span "Heba Dubai Lotus"
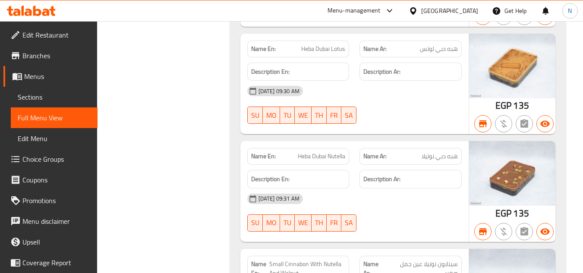
scroll to position [10616, 0]
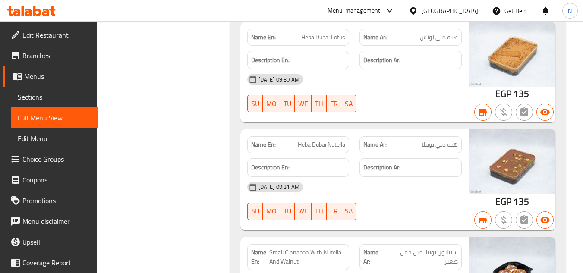
click at [300, 140] on span "Heba Dubai Nutella" at bounding box center [321, 144] width 47 height 9
copy span "Heba Dubai Nutella"
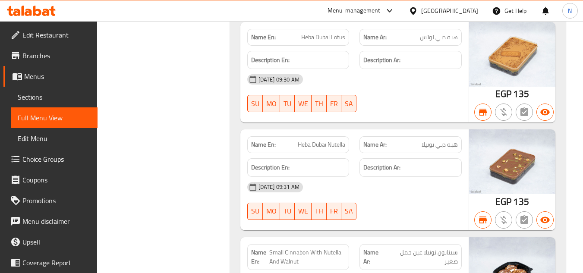
scroll to position [13995, 0]
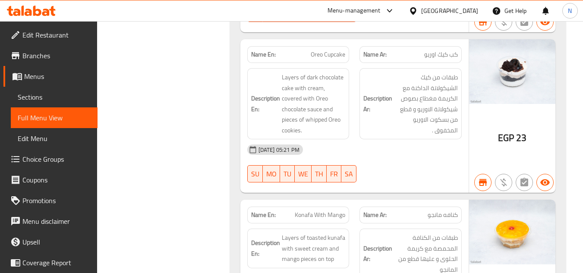
click at [313, 211] on span "Konafa With Mango" at bounding box center [320, 215] width 50 height 9
copy span "Konafa With Mango"
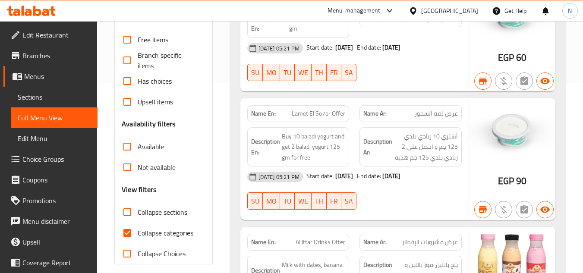
scroll to position [9443, 0]
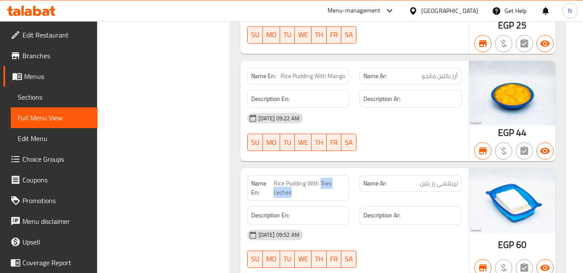
drag, startPoint x: 321, startPoint y: 138, endPoint x: 331, endPoint y: 146, distance: 13.6
click at [331, 179] on span "Rice Pudding With Tres Leches" at bounding box center [310, 188] width 72 height 18
copy span "Tres Leches"
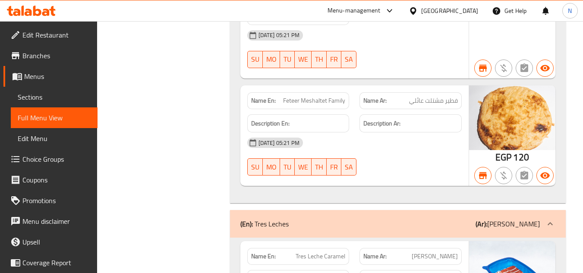
scroll to position [9447, 0]
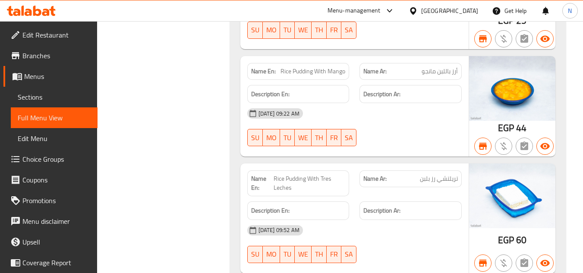
click at [322, 174] on span "Rice Pudding With Tres Leches" at bounding box center [310, 183] width 72 height 18
copy span "Rice Pudding With Tres Leches"
drag, startPoint x: 580, startPoint y: 152, endPoint x: 555, endPoint y: 154, distance: 25.1
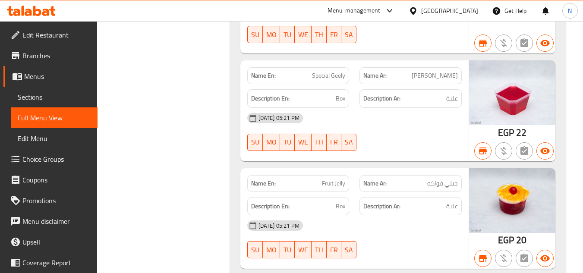
click at [327, 179] on span "Fruit Jelly" at bounding box center [333, 183] width 23 height 9
copy span "Fruit Jelly"
drag, startPoint x: 571, startPoint y: 135, endPoint x: 486, endPoint y: 99, distance: 91.9
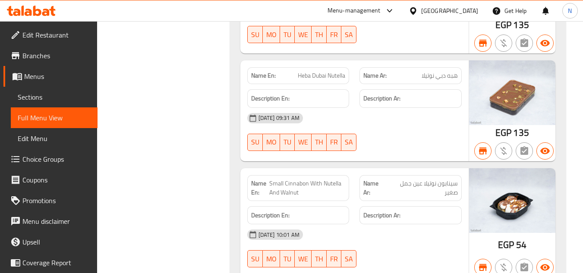
click at [334, 179] on span "Small Cinnabon With Nutella And Walnut" at bounding box center [307, 188] width 76 height 18
copy span "Small Cinnabon With Nutella And Walnut"
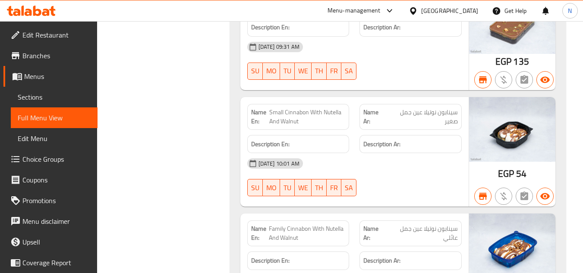
scroll to position [10771, 0]
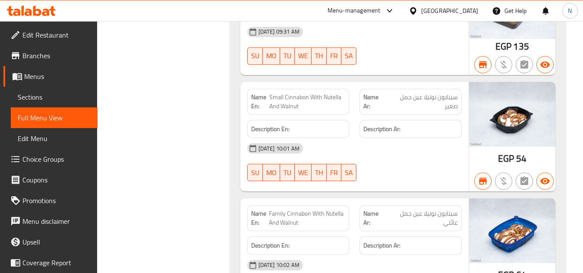
click at [287, 209] on span "Family Cinnabon With Nutella And Walnut" at bounding box center [307, 218] width 76 height 18
copy span "Family Cinnabon With Nutella And Walnut"
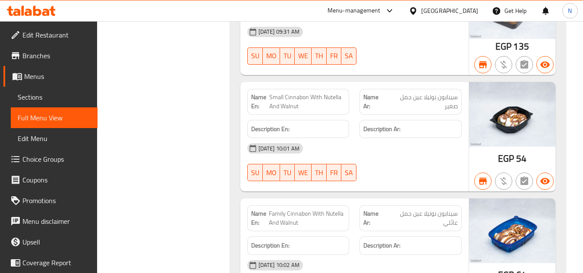
scroll to position [19172, 0]
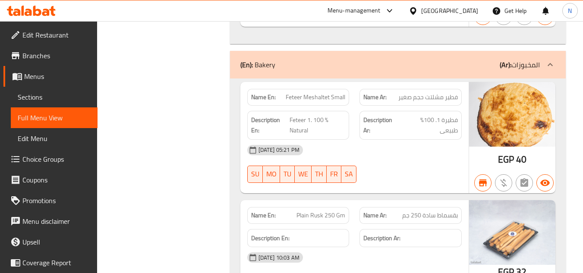
click at [313, 211] on span "Plain Rusk 250 Gm" at bounding box center [320, 215] width 49 height 9
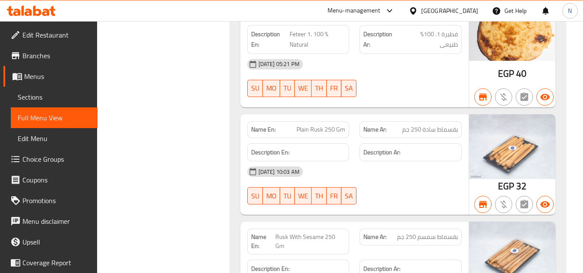
scroll to position [19259, 0]
click at [331, 232] on span "Rusk With Sesame 250 Gm" at bounding box center [310, 241] width 70 height 18
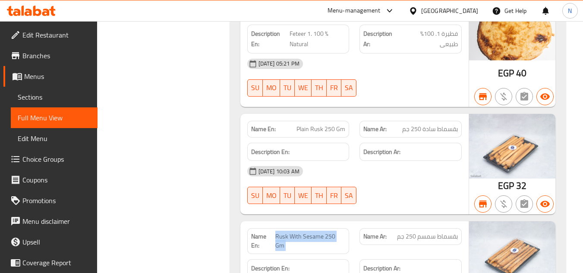
click at [331, 232] on span "Rusk With Sesame 250 Gm" at bounding box center [310, 241] width 70 height 18
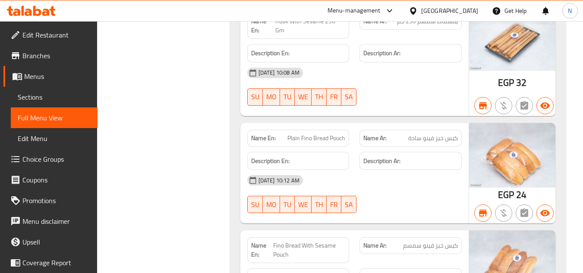
scroll to position [19475, 0]
click at [322, 133] on span "Plain Fino Bread Pouch" at bounding box center [316, 137] width 58 height 9
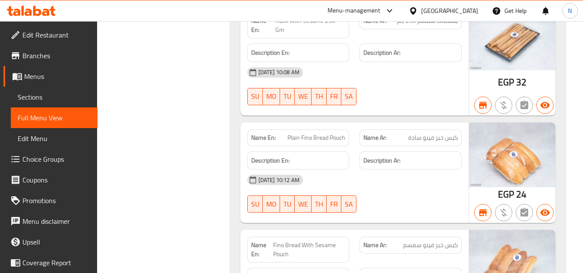
click at [303, 241] on span "Fino Bread With Sesame Pouch" at bounding box center [309, 250] width 72 height 18
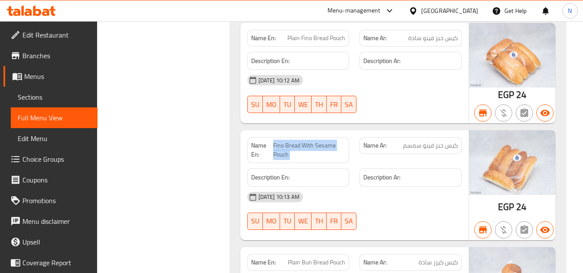
scroll to position [19624, 0]
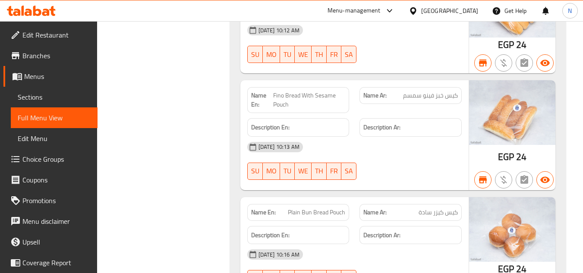
click at [292, 204] on div "Name En: Plain Bun Bread Pouch" at bounding box center [298, 212] width 102 height 17
click at [327, 208] on span "Plain Bun Bread Pouch" at bounding box center [316, 212] width 57 height 9
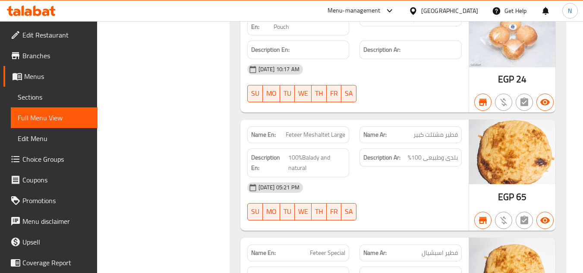
scroll to position [4876, 0]
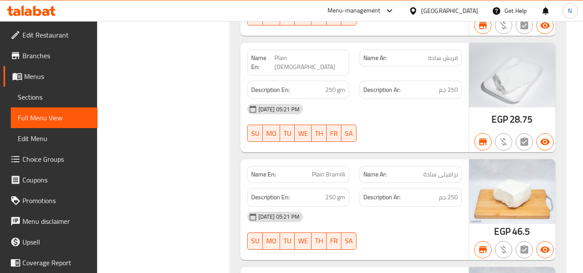
click at [314, 170] on span "Plain Bramilli" at bounding box center [328, 174] width 33 height 9
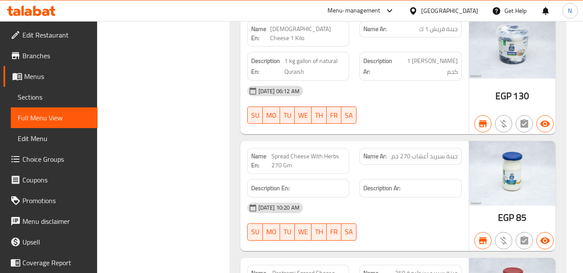
click at [309, 152] on span "Spread Cheese With Herbs 270 Gm" at bounding box center [308, 161] width 74 height 18
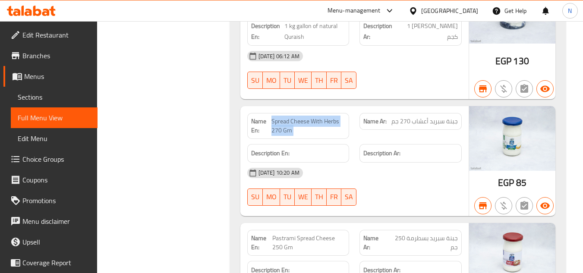
scroll to position [3759, 0]
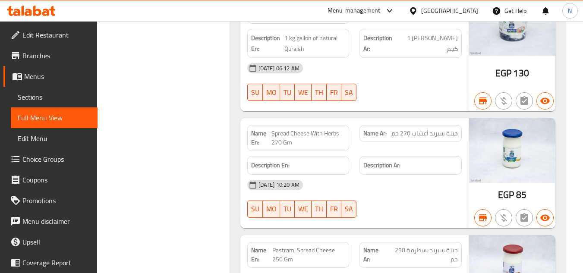
click at [291, 246] on span "Pastrami Spread Cheese 250 Gm" at bounding box center [308, 255] width 73 height 18
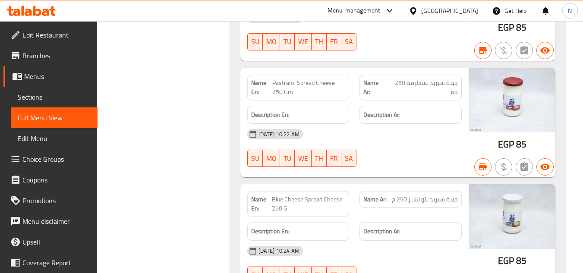
scroll to position [3931, 0]
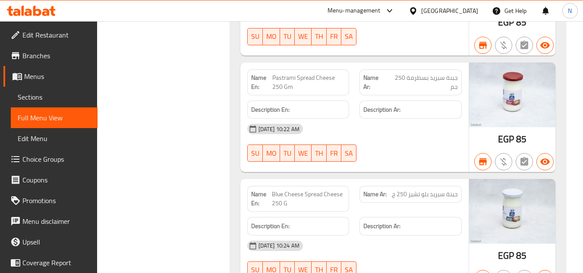
click at [307, 190] on span "Blue Cheese Spread Cheese 250 G" at bounding box center [309, 199] width 74 height 18
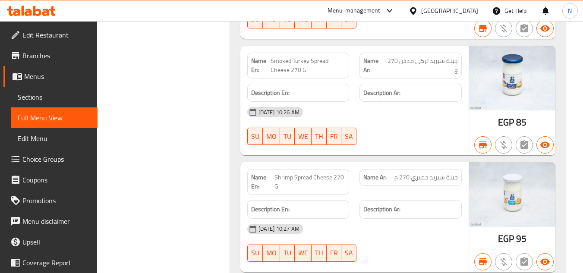
scroll to position [4190, 0]
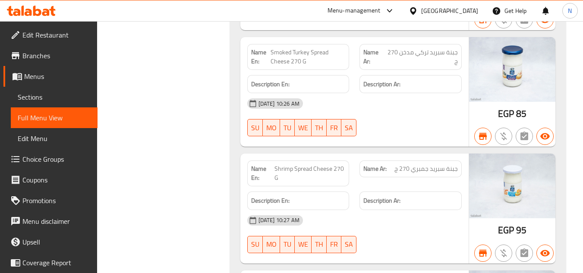
click at [306, 48] on span "Smoked Turkey Spread Cheese 270 G" at bounding box center [308, 57] width 75 height 18
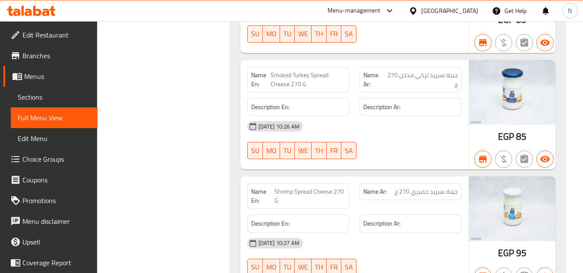
scroll to position [4147, 0]
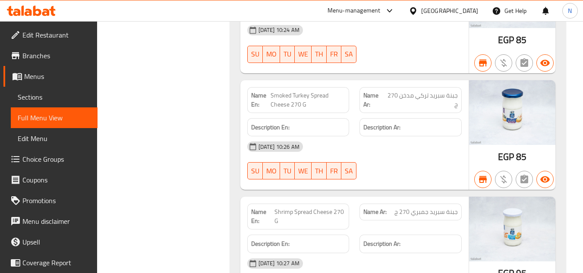
drag, startPoint x: 117, startPoint y: 115, endPoint x: 265, endPoint y: 42, distance: 165.8
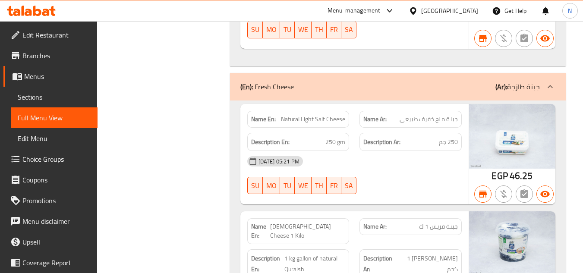
scroll to position [4203, 0]
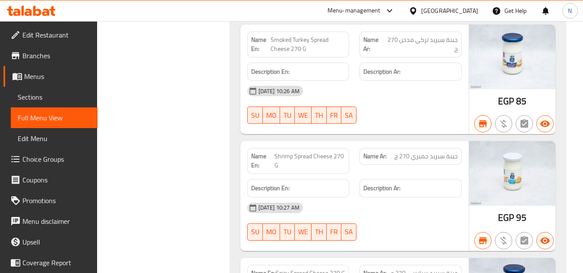
click at [299, 152] on span "Shrimp Spread Cheese 270 G" at bounding box center [309, 161] width 71 height 18
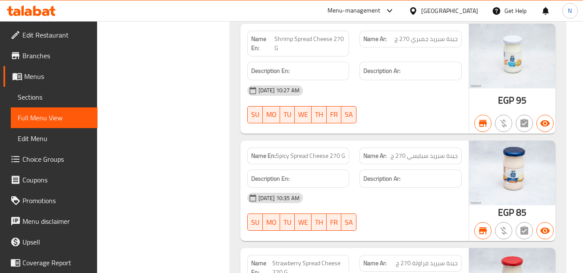
scroll to position [4332, 0]
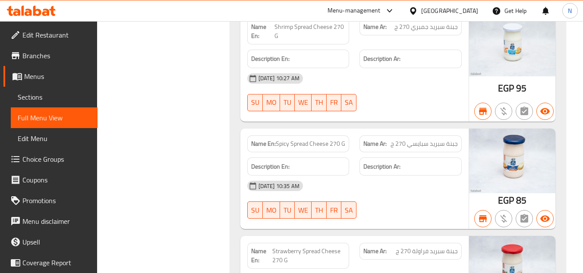
click at [296, 139] on span "Spicy Spread Cheese 270 G" at bounding box center [310, 143] width 69 height 9
click at [553, 137] on img at bounding box center [512, 161] width 86 height 65
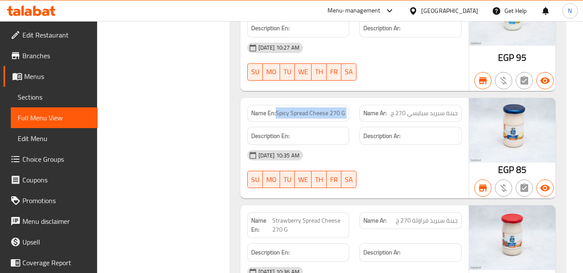
scroll to position [4462, 0]
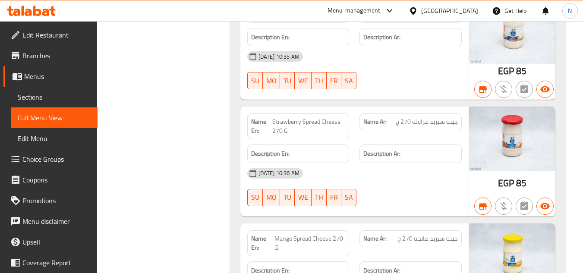
click at [303, 117] on span "Strawberry Spread Cheese 270 G" at bounding box center [308, 126] width 73 height 18
click at [320, 234] on span "Mango Spread Cheese 270 G" at bounding box center [309, 243] width 71 height 18
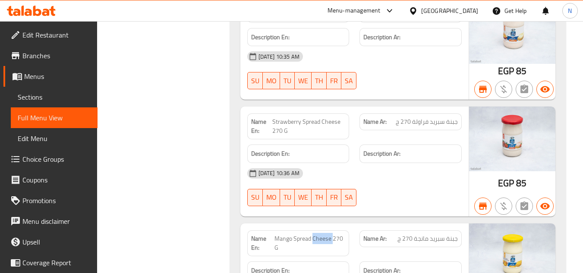
click at [320, 234] on span "Mango Spread Cheese 270 G" at bounding box center [309, 243] width 71 height 18
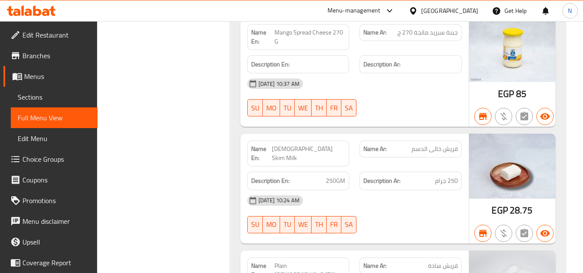
scroll to position [4678, 0]
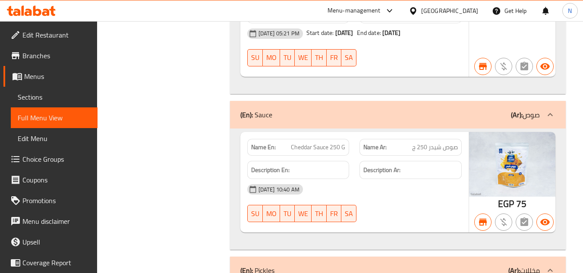
click at [340, 143] on span "Cheddar Sauce 250 G" at bounding box center [318, 147] width 54 height 9
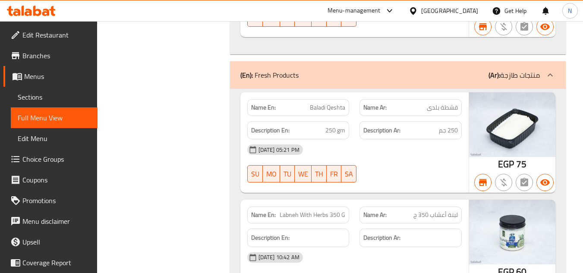
click at [325, 211] on span "Labneh With Herbs 350 G" at bounding box center [313, 215] width 66 height 9
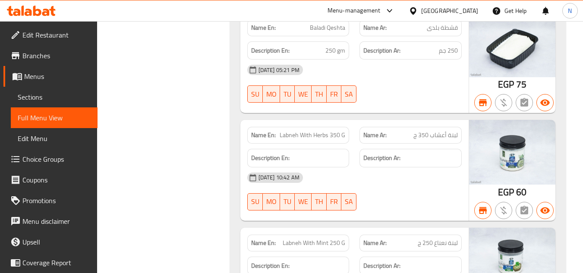
scroll to position [17665, 0]
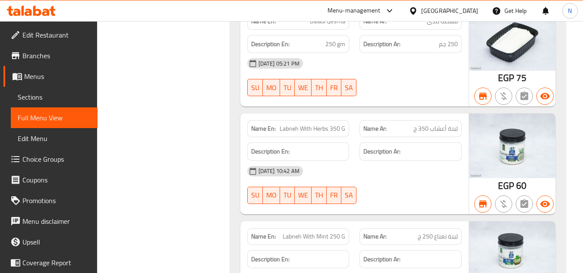
click at [306, 232] on span "Labneh With Mint 250 G" at bounding box center [314, 236] width 63 height 9
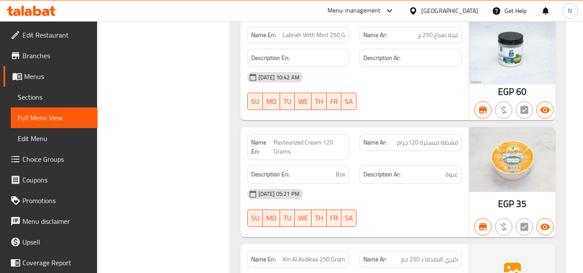
scroll to position [17881, 0]
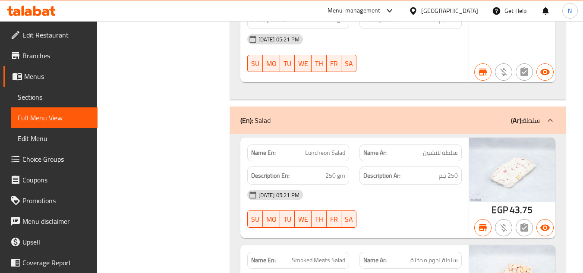
click at [298, 256] on span "Smoked Meats Salad" at bounding box center [319, 260] width 54 height 9
drag, startPoint x: 568, startPoint y: 148, endPoint x: 444, endPoint y: 85, distance: 138.2
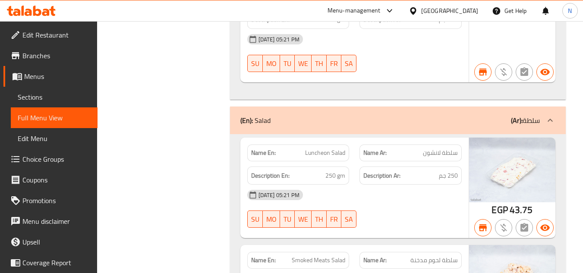
scroll to position [1490, 0]
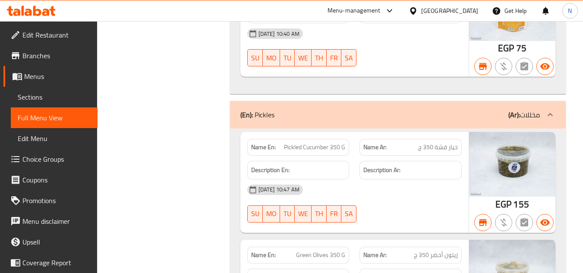
click at [312, 139] on div "Name En: Pickled Cucumber 350 G" at bounding box center [298, 147] width 102 height 17
click at [311, 139] on div "Name En: Pickled Cucumber 350 G" at bounding box center [298, 147] width 102 height 17
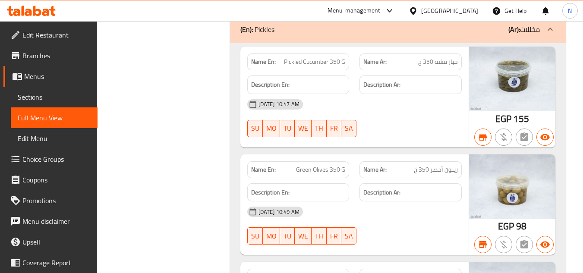
scroll to position [1576, 0]
click at [330, 164] on span "Green Olives 350 G" at bounding box center [320, 168] width 49 height 9
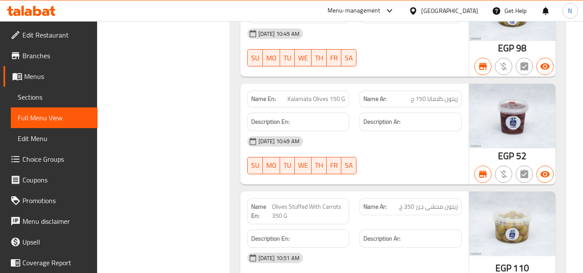
scroll to position [1792, 0]
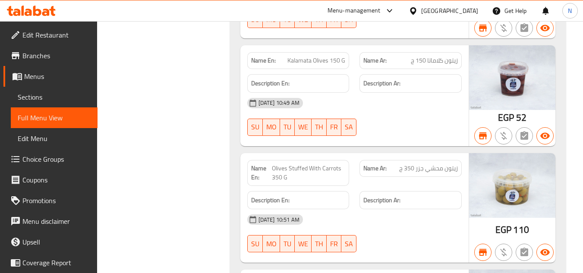
click at [301, 56] on span "Kalamata Olives 150 G" at bounding box center [316, 60] width 58 height 9
click at [305, 164] on span "Olives Stuffed With Carrots 350 G" at bounding box center [308, 173] width 73 height 18
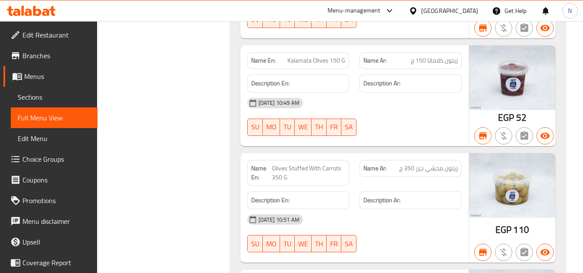
click at [305, 164] on span "Olives Stuffed With Carrots 350 G" at bounding box center [308, 173] width 73 height 18
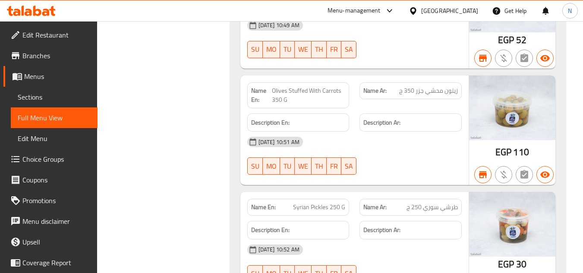
scroll to position [1921, 0]
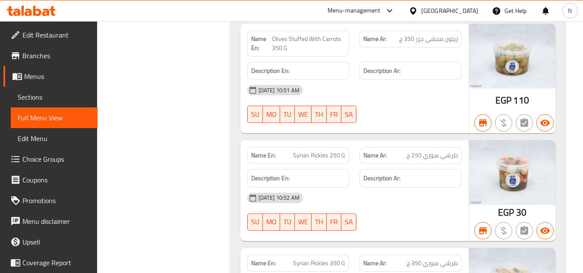
click at [309, 151] on span "Syrian Pickles 250 G" at bounding box center [319, 155] width 52 height 9
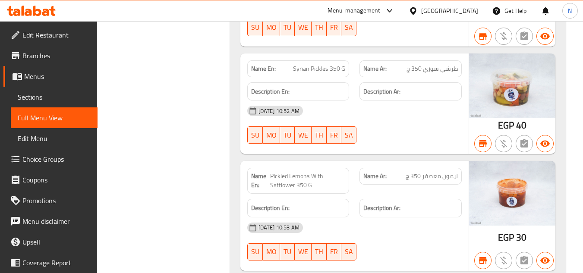
scroll to position [2030, 0]
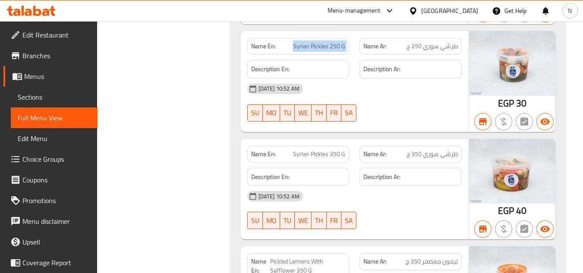
click at [440, 150] on span "طرشي سوري 350 ج" at bounding box center [432, 154] width 51 height 9
click at [439, 150] on span "طرشي سوري 350 ج" at bounding box center [432, 154] width 51 height 9
click at [313, 150] on span "Syrian Pickles 350 G" at bounding box center [319, 154] width 52 height 9
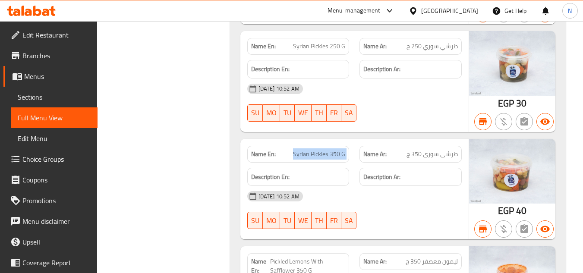
click at [313, 150] on span "Syrian Pickles 350 G" at bounding box center [319, 154] width 52 height 9
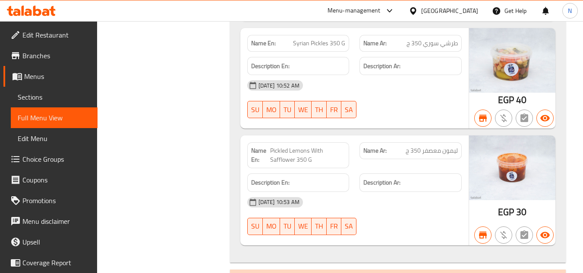
scroll to position [2160, 0]
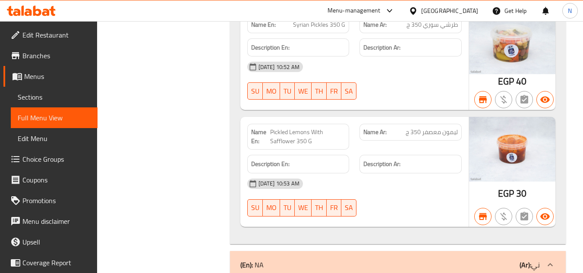
click at [306, 129] on span "Pickled Lemons With Safflower 350 G" at bounding box center [307, 137] width 75 height 18
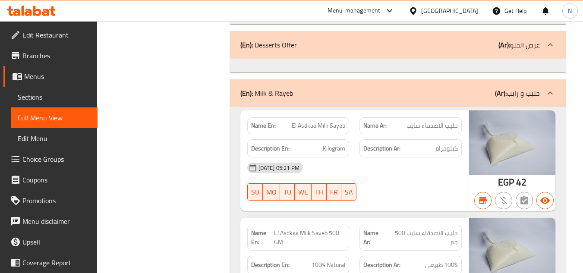
scroll to position [2548, 0]
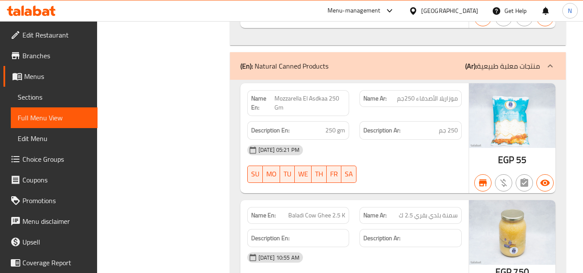
click at [306, 211] on span "Baladi Cow Ghee 2.5 K" at bounding box center [316, 215] width 57 height 9
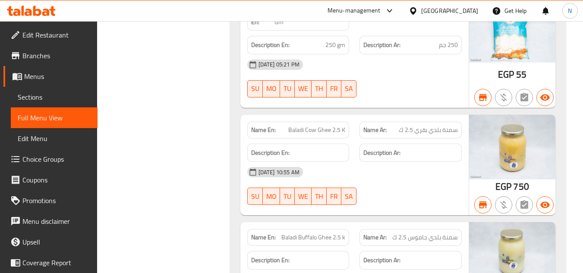
scroll to position [16433, 0]
click at [331, 232] on span "Baladi Buffalo Ghee 2.5 k" at bounding box center [313, 236] width 64 height 9
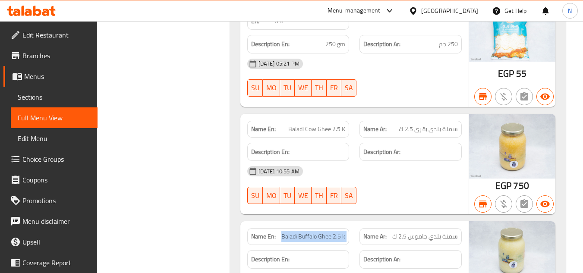
click at [331, 232] on span "Baladi Buffalo Ghee 2.5 k" at bounding box center [313, 236] width 64 height 9
drag, startPoint x: 124, startPoint y: 85, endPoint x: 267, endPoint y: 25, distance: 155.5
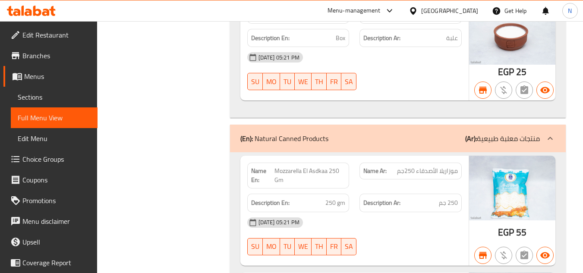
scroll to position [16217, 0]
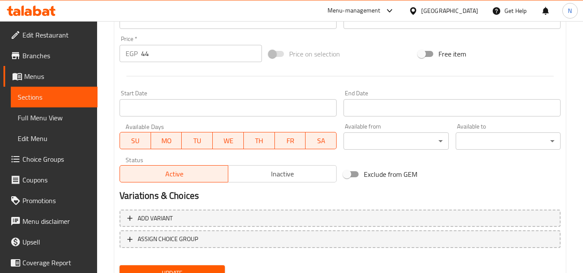
scroll to position [345, 0]
